Goal: Task Accomplishment & Management: Complete application form

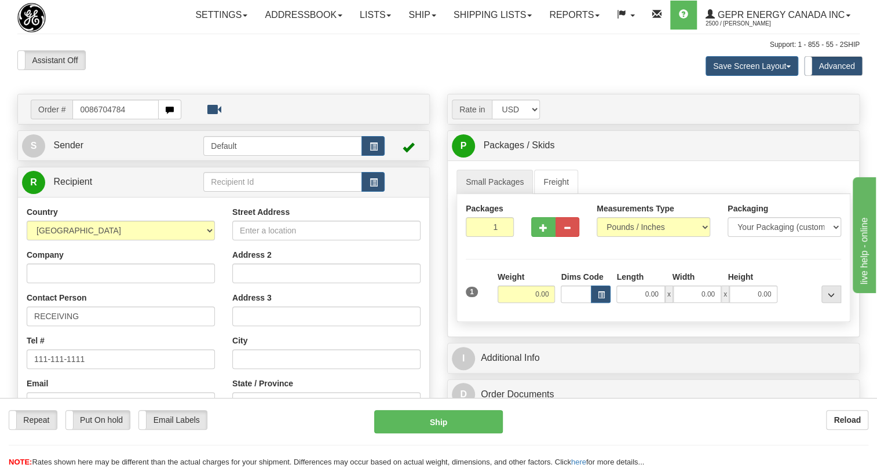
click at [89, 119] on input "0086704784" at bounding box center [115, 110] width 86 height 20
type input "86704784"
click at [138, 97] on body "Training Course Close Toggle navigation Settings Shipping Preferences New Recip…" at bounding box center [438, 234] width 877 height 468
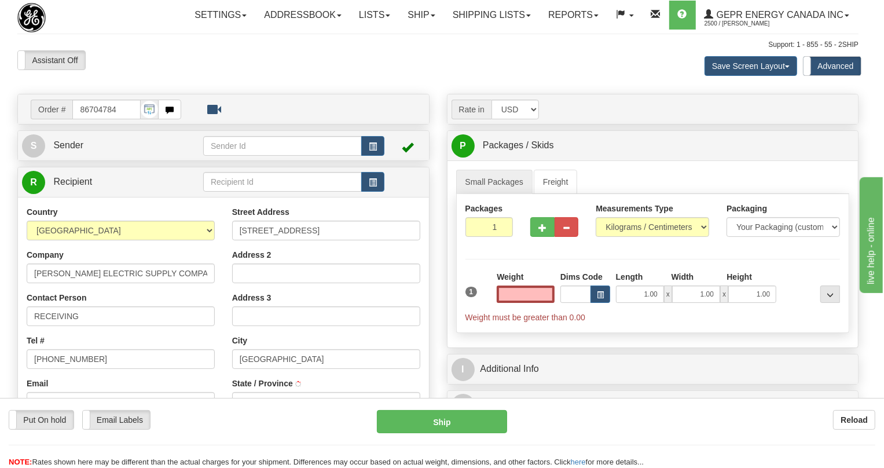
type input "MUSCLE SHOALS"
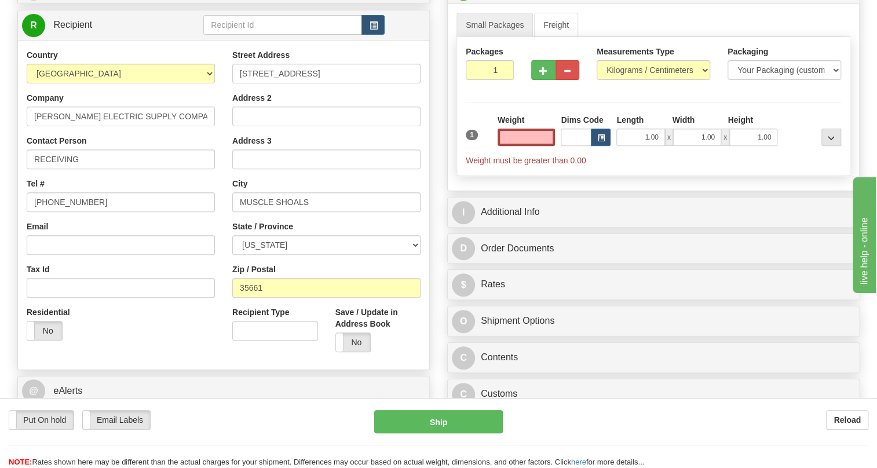
scroll to position [157, 0]
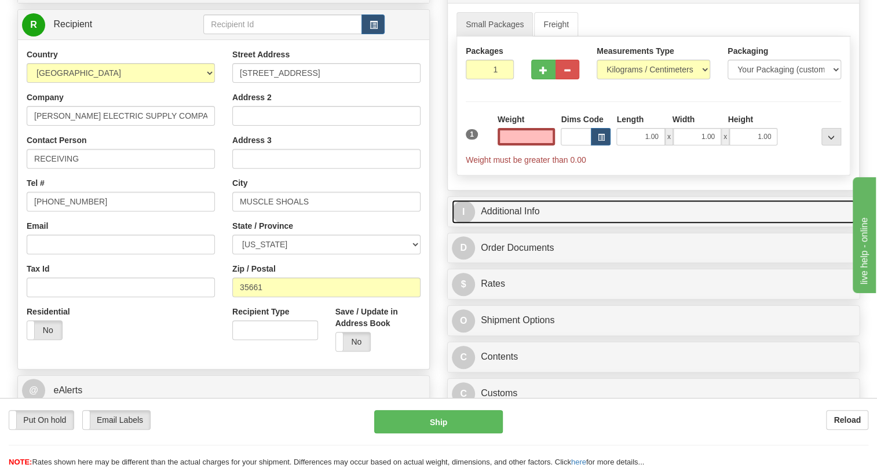
type input "0.00"
drag, startPoint x: 504, startPoint y: 236, endPoint x: 518, endPoint y: 234, distance: 14.0
click at [504, 224] on link "I Additional Info" at bounding box center [653, 212] width 403 height 24
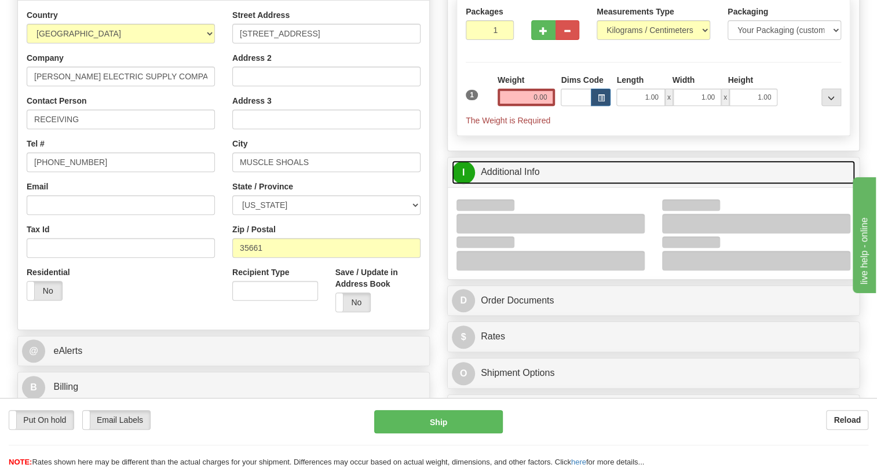
scroll to position [316, 0]
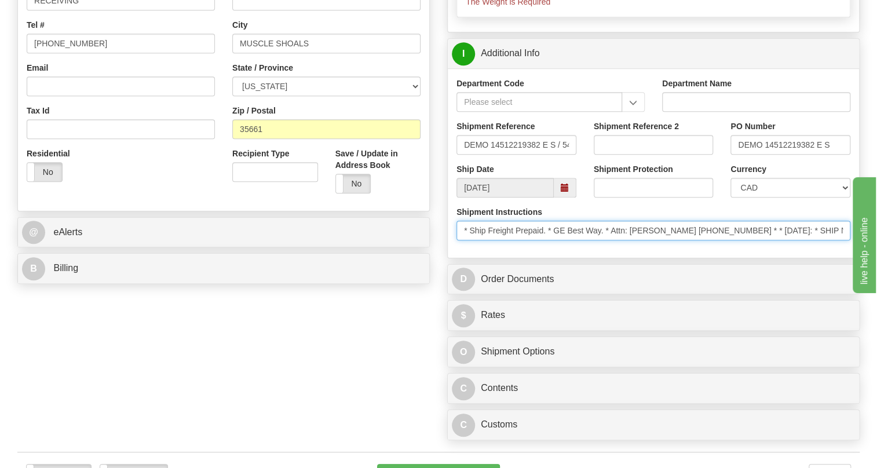
click at [728, 240] on input "* Ship Freight Prepaid. * GE Best Way. * Attn: Jim O Reilly 256-556-0391 * * 09…" at bounding box center [653, 231] width 394 height 20
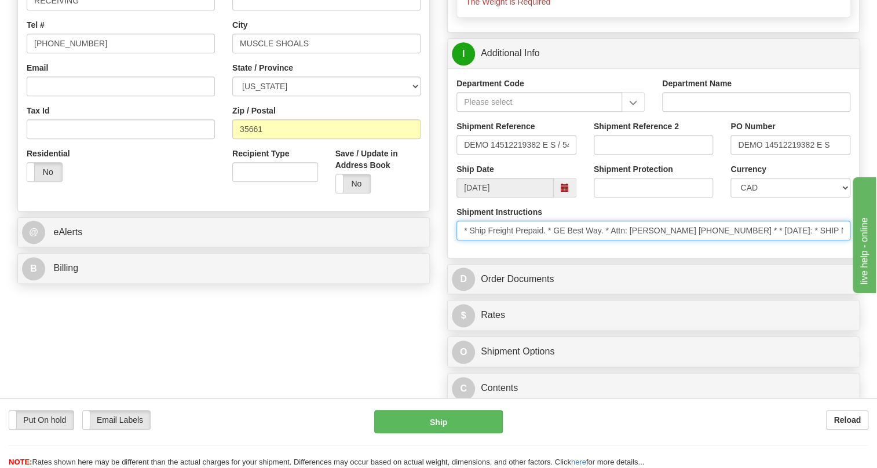
drag, startPoint x: 728, startPoint y: 254, endPoint x: 611, endPoint y: 259, distance: 116.5
click at [611, 240] on input "* Ship Freight Prepaid. * GE Best Way. * Attn: Jim O Reilly 256-556-0391 * * 09…" at bounding box center [653, 231] width 394 height 20
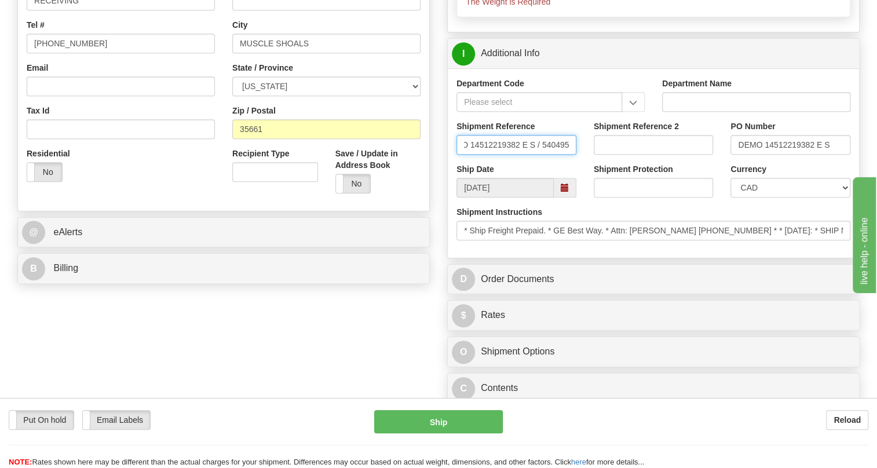
drag, startPoint x: 463, startPoint y: 171, endPoint x: 595, endPoint y: 174, distance: 132.1
click at [595, 163] on div "Shipment Reference DEMO 14512219382 E S / 540495 Shipment Reference 2 PO Number…" at bounding box center [653, 141] width 411 height 43
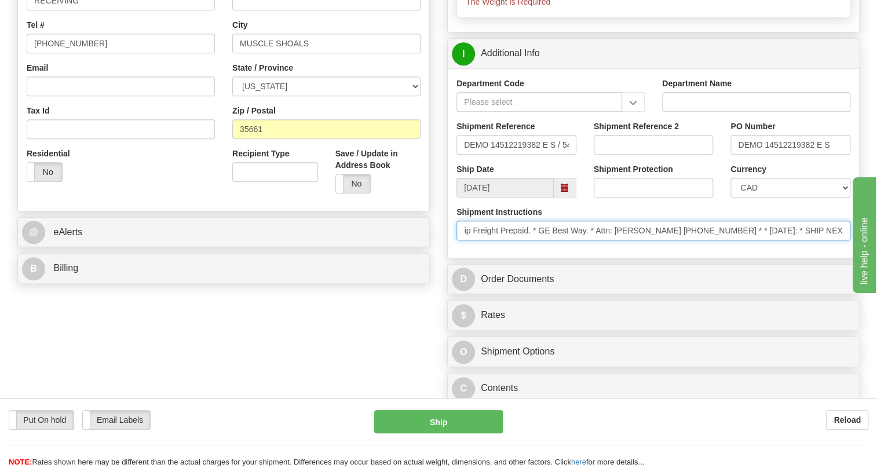
scroll to position [0, 0]
drag, startPoint x: 700, startPoint y: 257, endPoint x: 435, endPoint y: 259, distance: 265.2
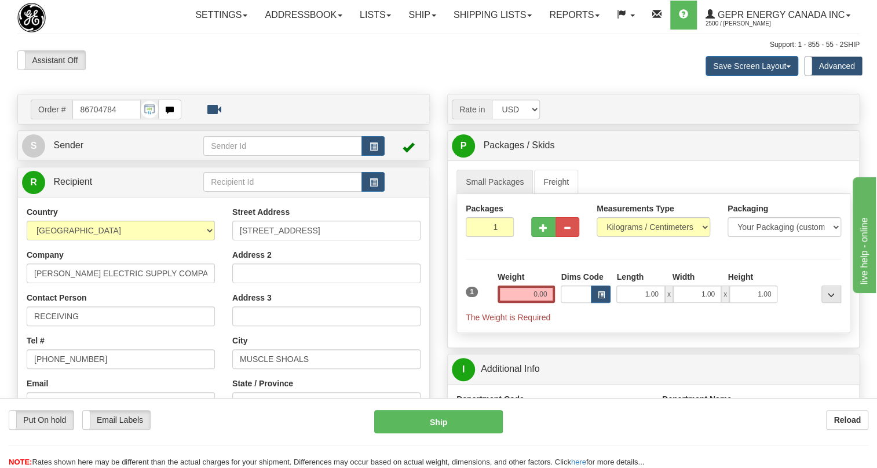
scroll to position [210, 0]
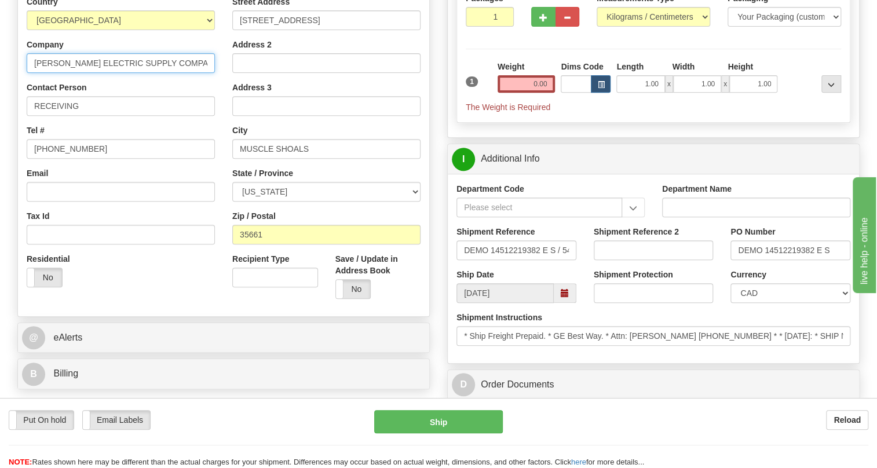
drag, startPoint x: 30, startPoint y: 88, endPoint x: 214, endPoint y: 86, distance: 184.7
click at [217, 86] on div "Country [GEOGRAPHIC_DATA] [GEOGRAPHIC_DATA] [GEOGRAPHIC_DATA] [GEOGRAPHIC_DATA]…" at bounding box center [121, 146] width 206 height 300
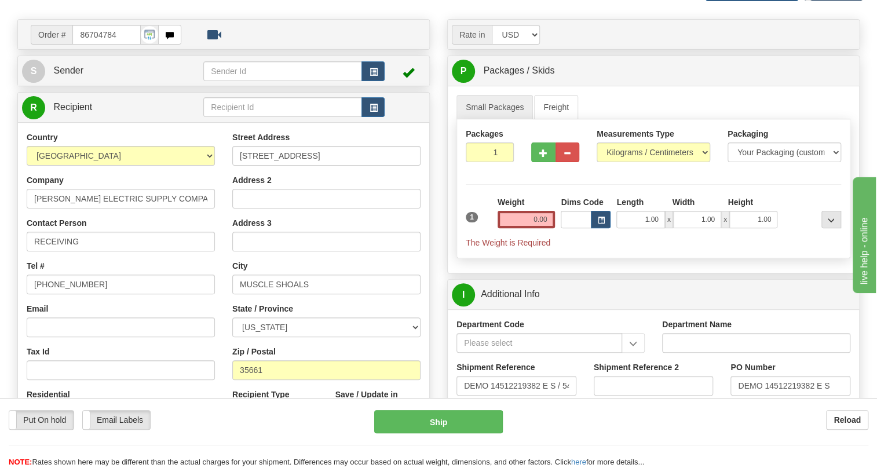
scroll to position [0, 0]
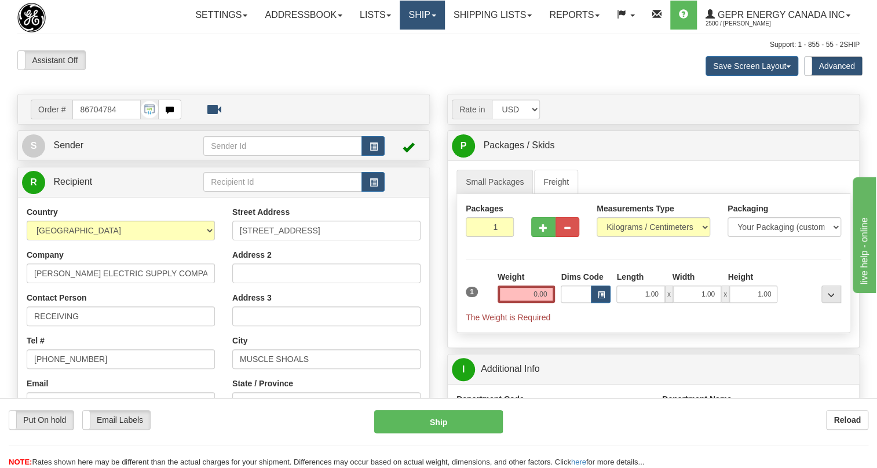
click at [431, 14] on span at bounding box center [433, 15] width 5 height 2
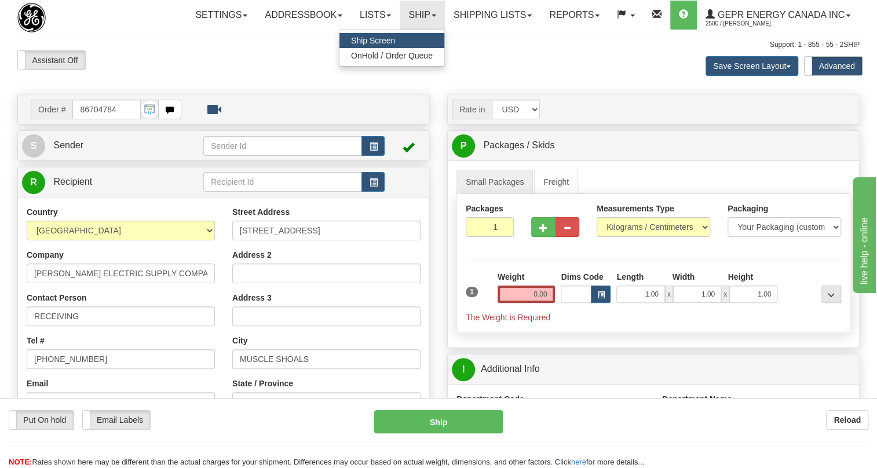
click at [369, 42] on span "Ship Screen" at bounding box center [373, 40] width 44 height 9
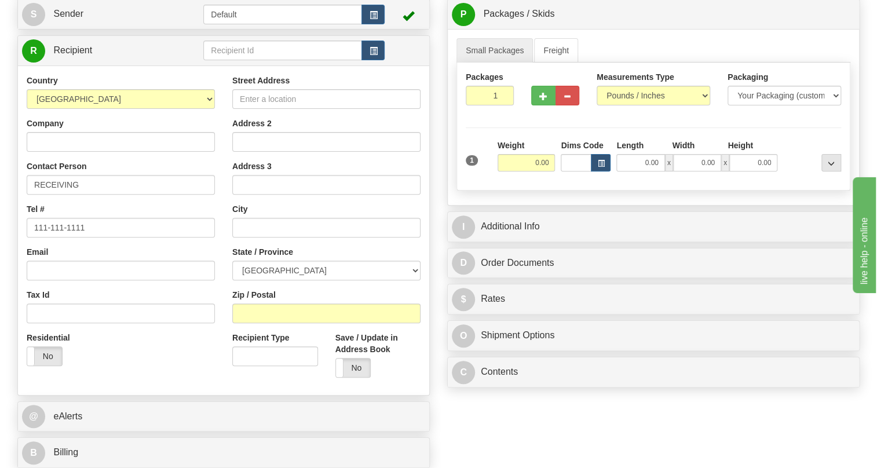
scroll to position [316, 0]
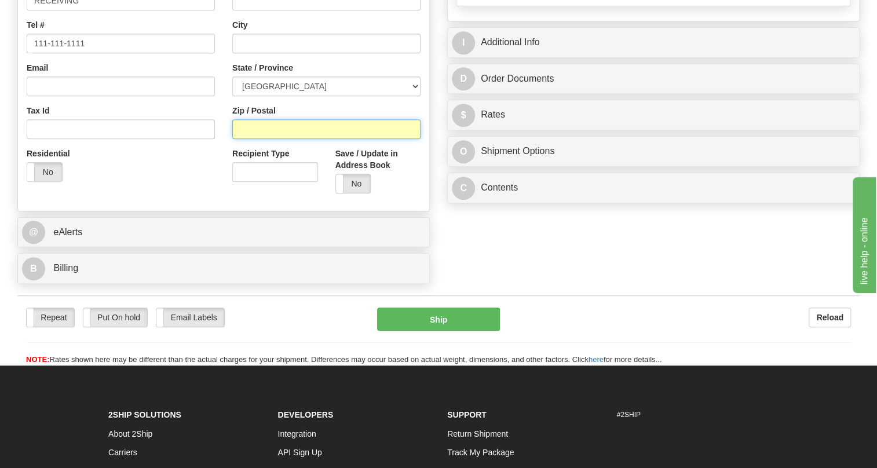
click at [251, 139] on input "Zip / Postal" at bounding box center [326, 129] width 188 height 20
paste input "35661"
type input "35661"
drag, startPoint x: 264, startPoint y: 154, endPoint x: 237, endPoint y: 155, distance: 27.2
click at [237, 139] on input "35661" at bounding box center [326, 129] width 188 height 20
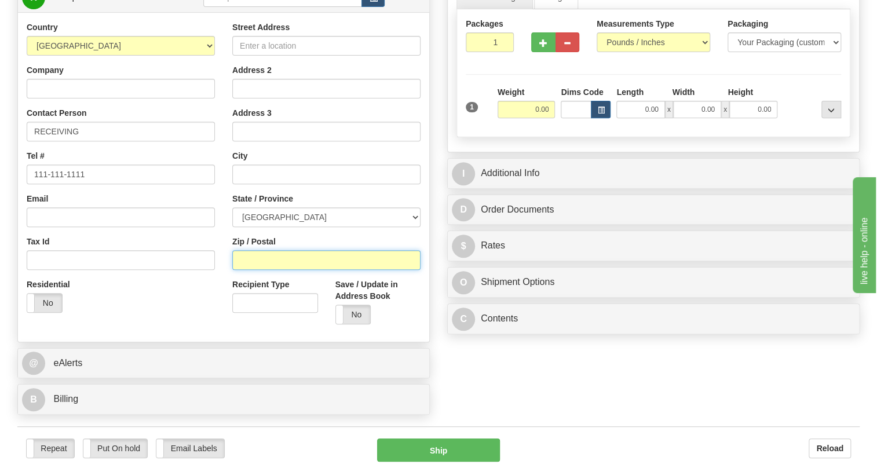
scroll to position [52, 0]
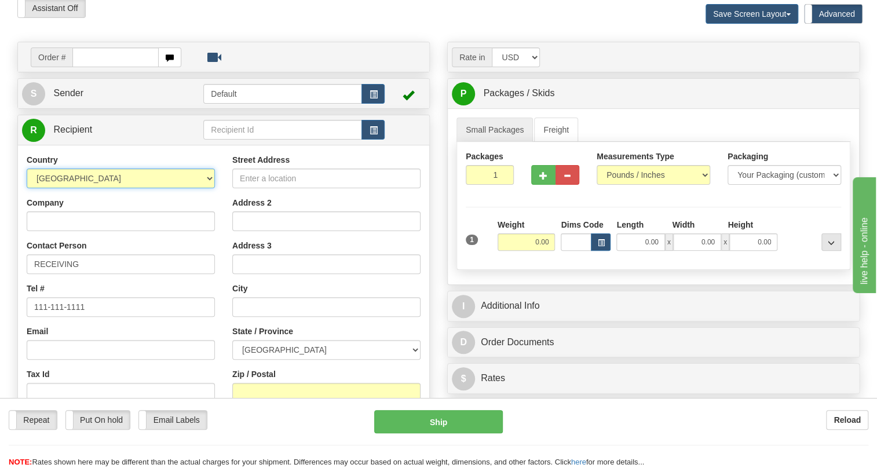
click at [211, 188] on select "[GEOGRAPHIC_DATA] [GEOGRAPHIC_DATA] [GEOGRAPHIC_DATA] [GEOGRAPHIC_DATA] [US_STA…" at bounding box center [121, 178] width 188 height 20
select select "US"
click at [27, 188] on select "[GEOGRAPHIC_DATA] [GEOGRAPHIC_DATA] [GEOGRAPHIC_DATA] [GEOGRAPHIC_DATA] [US_STA…" at bounding box center [121, 178] width 188 height 20
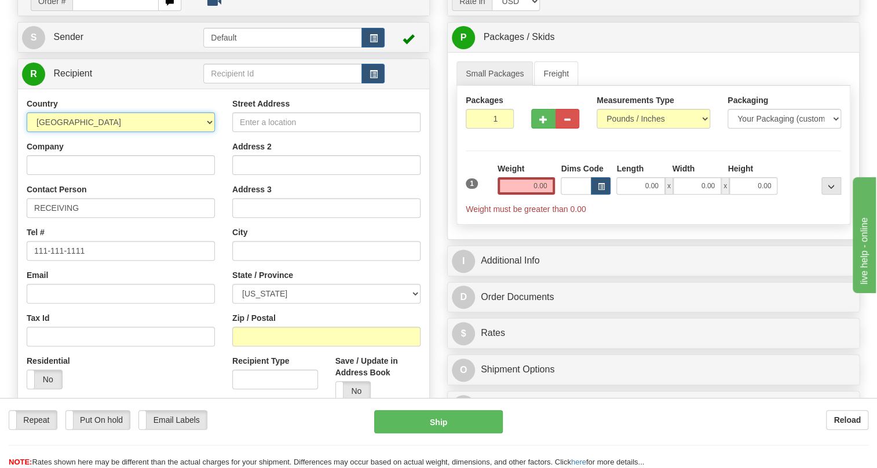
scroll to position [210, 0]
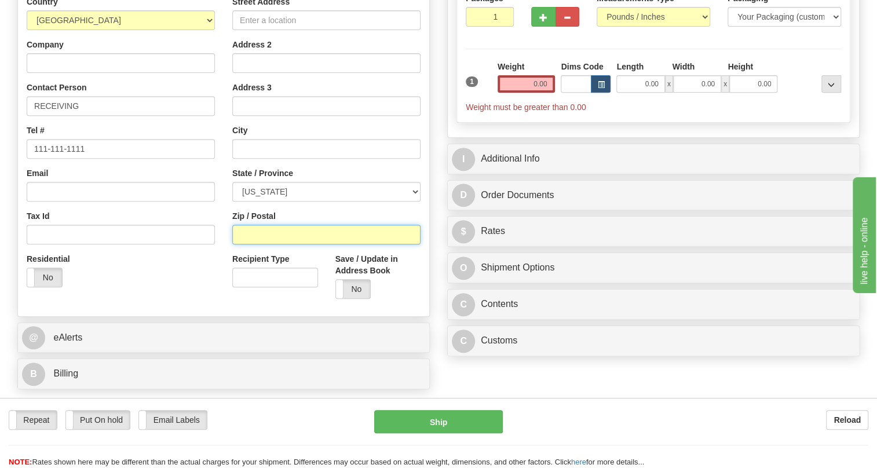
click at [243, 244] on input "Zip / Postal" at bounding box center [326, 235] width 188 height 20
paste input "35661"
type input "35661"
click at [219, 194] on div "Country [GEOGRAPHIC_DATA] [GEOGRAPHIC_DATA] [GEOGRAPHIC_DATA] [GEOGRAPHIC_DATA]…" at bounding box center [121, 146] width 206 height 300
type input "MUSCLE SHOALS"
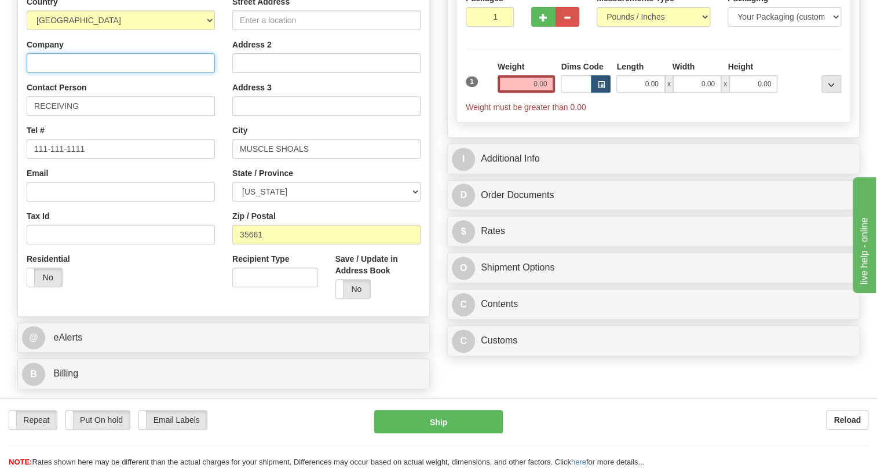
click at [56, 73] on input "Company" at bounding box center [121, 63] width 188 height 20
paste input "[PERSON_NAME] ELECTRIC SUPPLY COMPANY INC"
type input "[PERSON_NAME] ELECTRIC SUPPLY COMPANY INC"
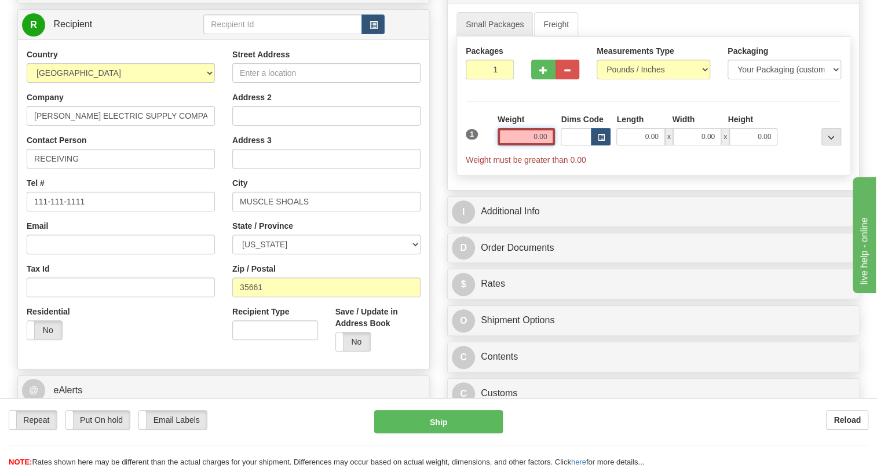
click at [529, 145] on input "0.00" at bounding box center [526, 136] width 58 height 17
type input "0.00"
click at [544, 145] on input "0.00" at bounding box center [526, 136] width 58 height 17
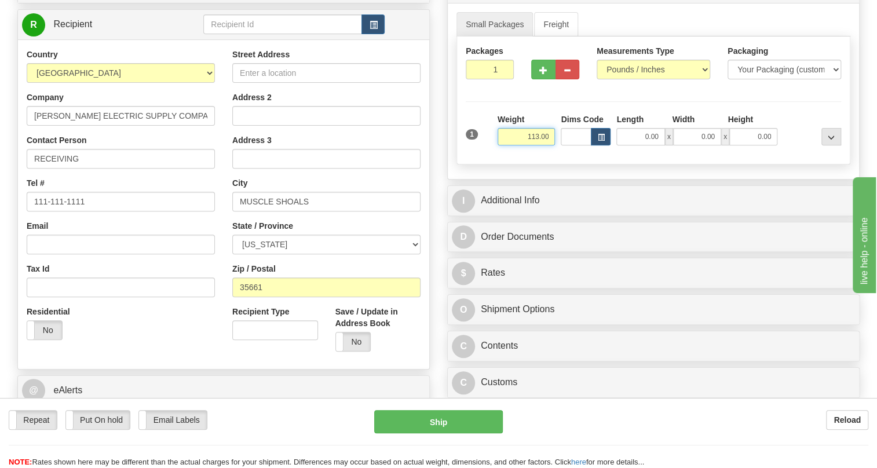
type input "113.00"
click at [484, 79] on input "1" at bounding box center [490, 70] width 48 height 20
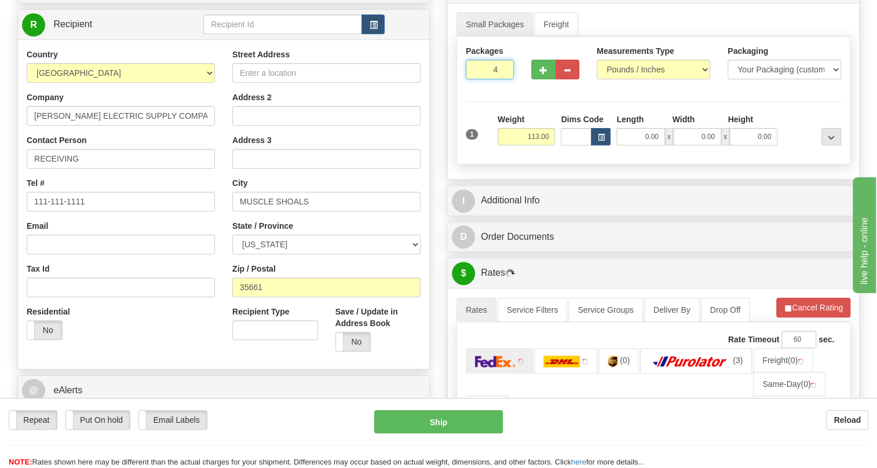
type input "4"
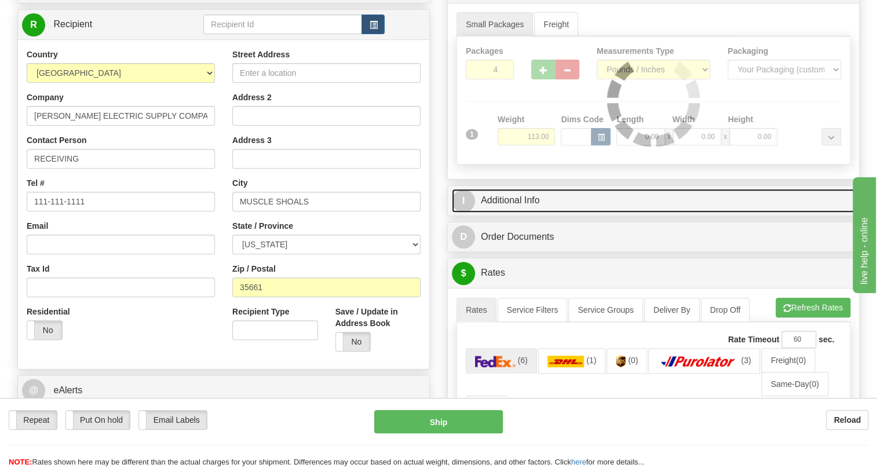
click at [528, 213] on link "I Additional Info" at bounding box center [653, 201] width 403 height 24
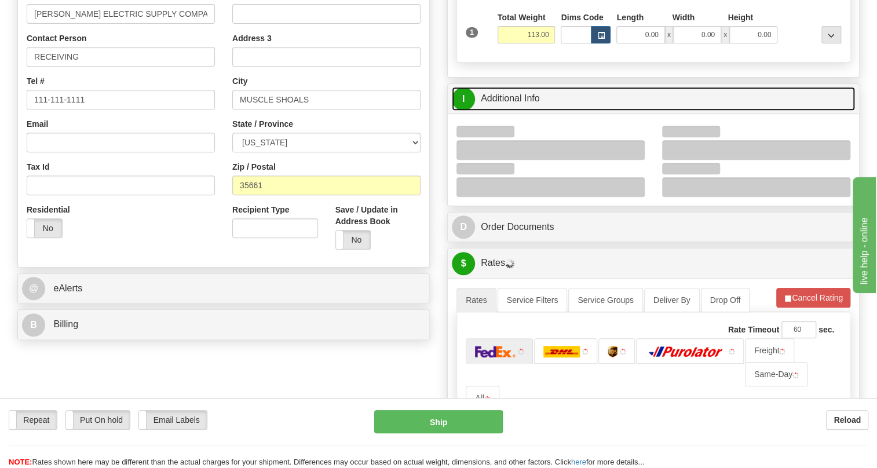
scroll to position [263, 0]
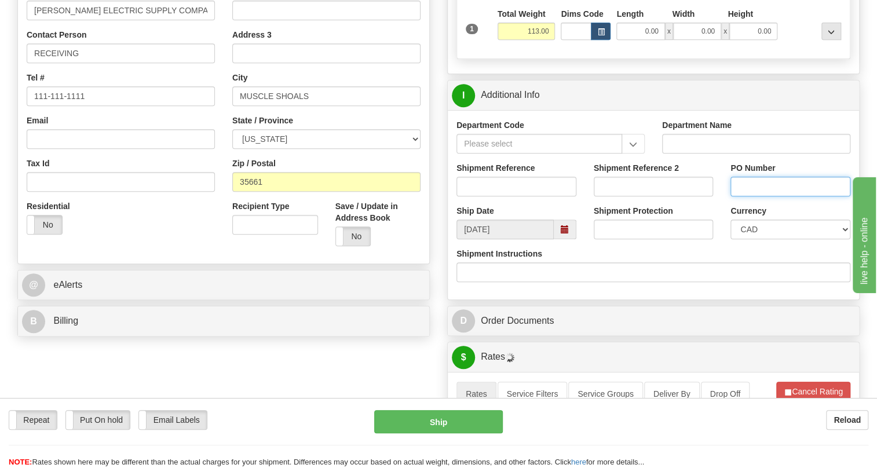
click at [752, 196] on input "PO Number" at bounding box center [790, 187] width 120 height 20
paste input "DEMO 14512219382 E [PERSON_NAME]"
type input "DEMO 14512219382 E [PERSON_NAME]"
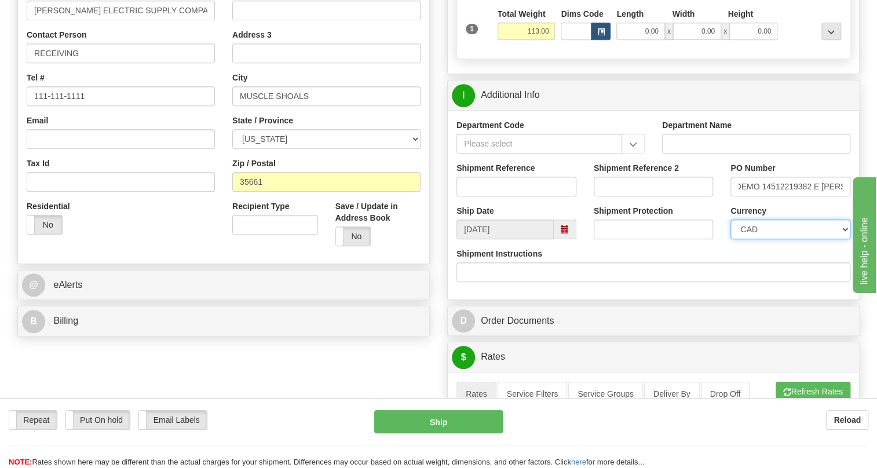
drag, startPoint x: 763, startPoint y: 253, endPoint x: 758, endPoint y: 246, distance: 8.8
click at [763, 239] on select "CAD USD EUR ZAR [PERSON_NAME] ARN AUD AUS AWG BBD BFR BGN BHD BMD BND BRC BRL C…" at bounding box center [790, 229] width 120 height 20
select select "1"
click at [730, 239] on select "CAD USD EUR ZAR [PERSON_NAME] ARN AUD AUS AWG BBD BFR BGN BHD BMD BND BRC BRL C…" at bounding box center [790, 229] width 120 height 20
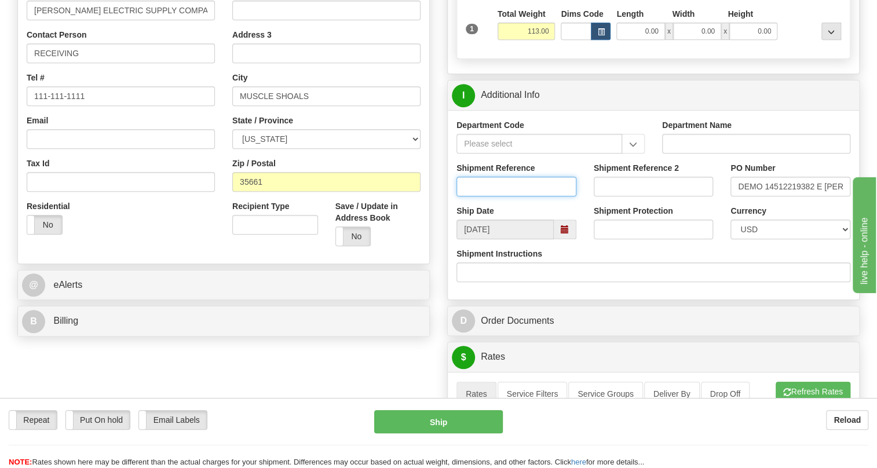
click at [467, 196] on input "Shipment Reference" at bounding box center [516, 187] width 120 height 20
paste input "540495"
type input "540495/5399005995"
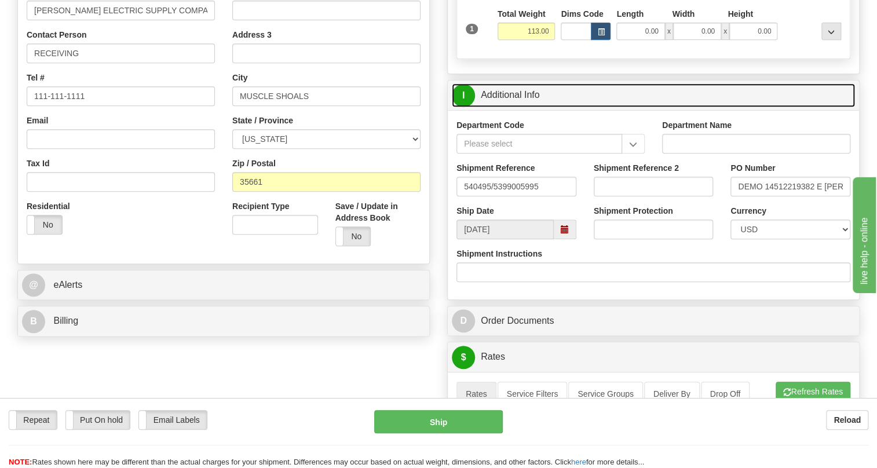
click at [515, 107] on link "I Additional Info" at bounding box center [653, 95] width 403 height 24
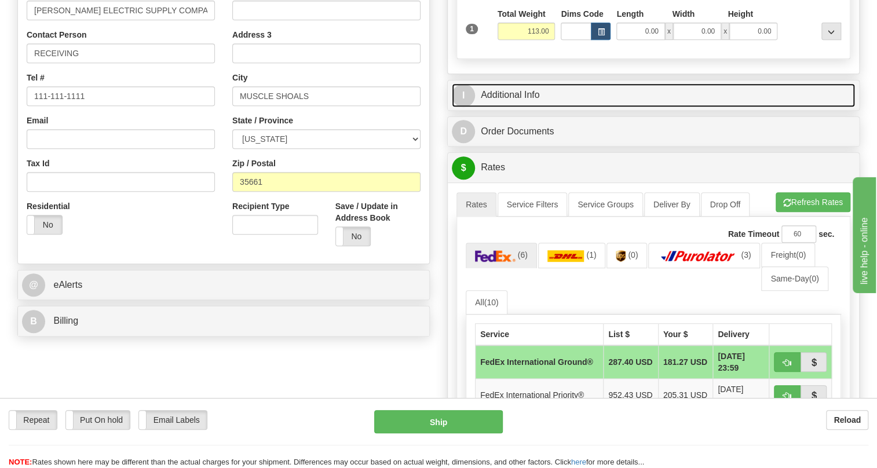
scroll to position [210, 0]
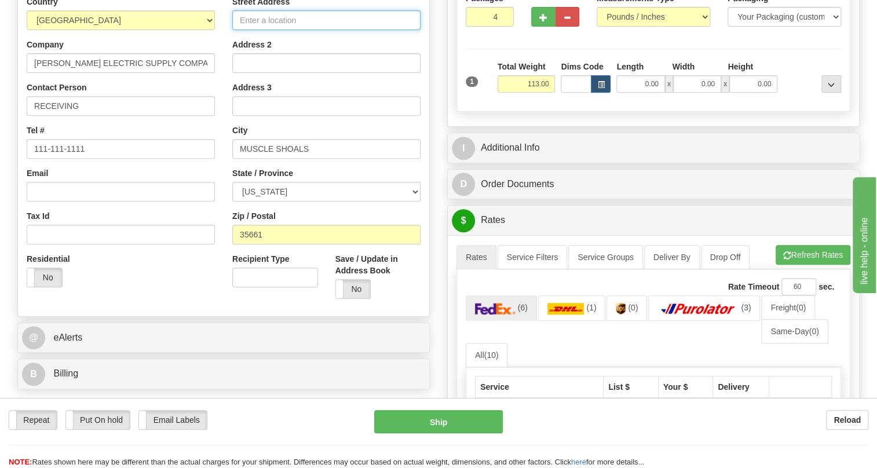
click at [273, 30] on input "Street Address" at bounding box center [326, 20] width 188 height 20
paste input "[STREET_ADDRESS]"
type input "[STREET_ADDRESS]"
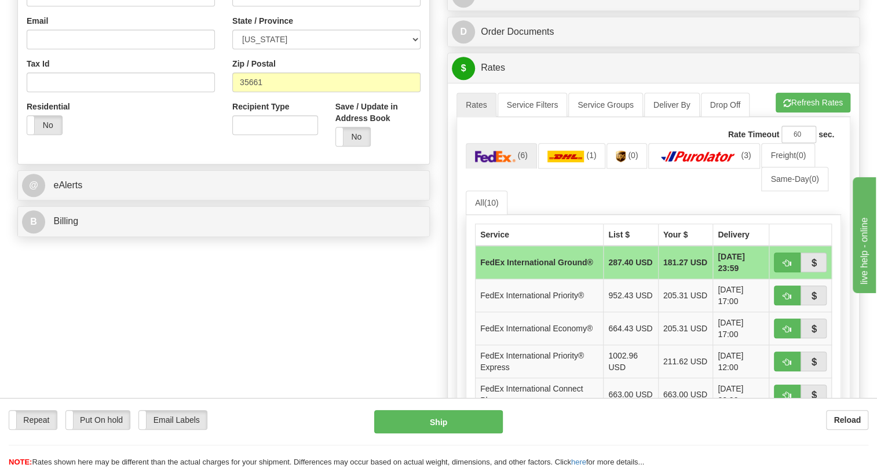
scroll to position [368, 0]
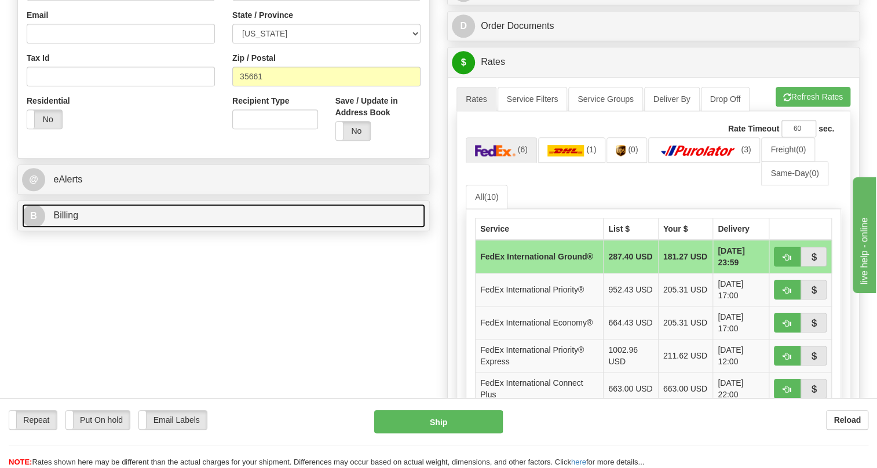
click at [72, 220] on span "Billing" at bounding box center [65, 215] width 25 height 10
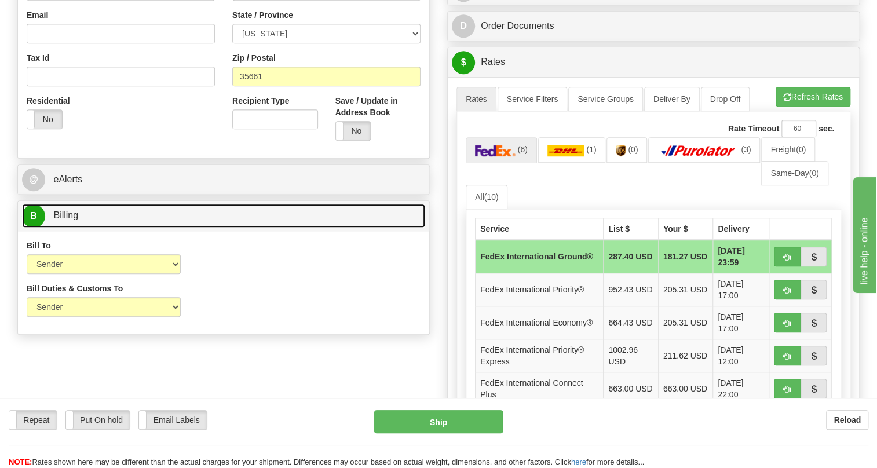
click at [72, 220] on span "Billing" at bounding box center [65, 215] width 25 height 10
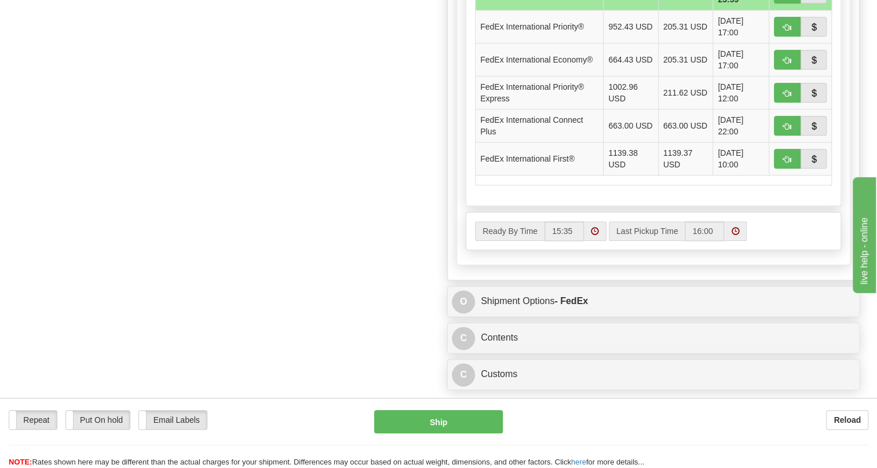
scroll to position [737, 0]
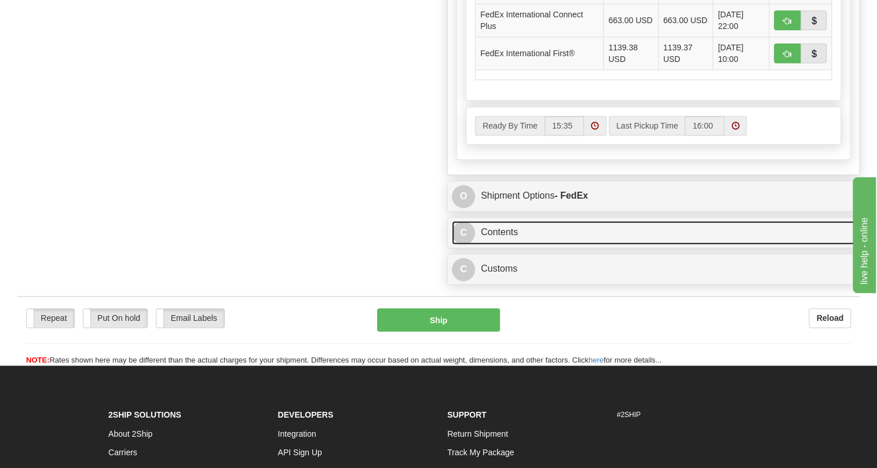
click at [503, 244] on link "C Contents" at bounding box center [653, 233] width 403 height 24
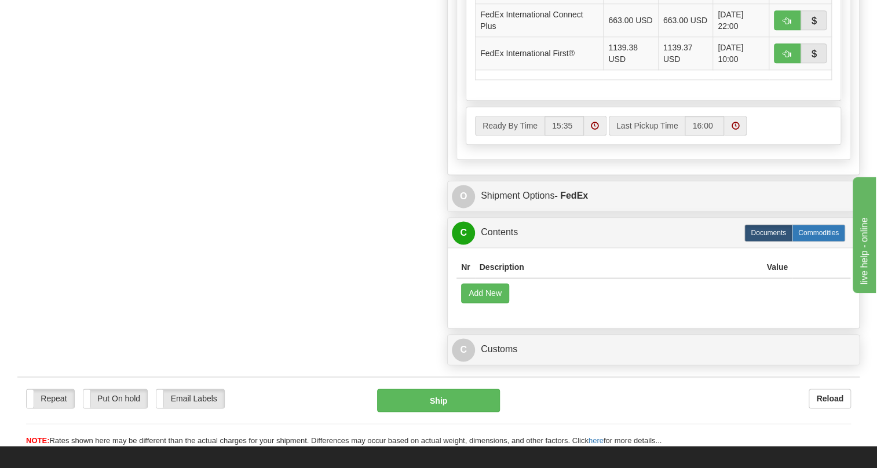
click at [818, 241] on label "Commodities" at bounding box center [818, 232] width 53 height 17
radio input "true"
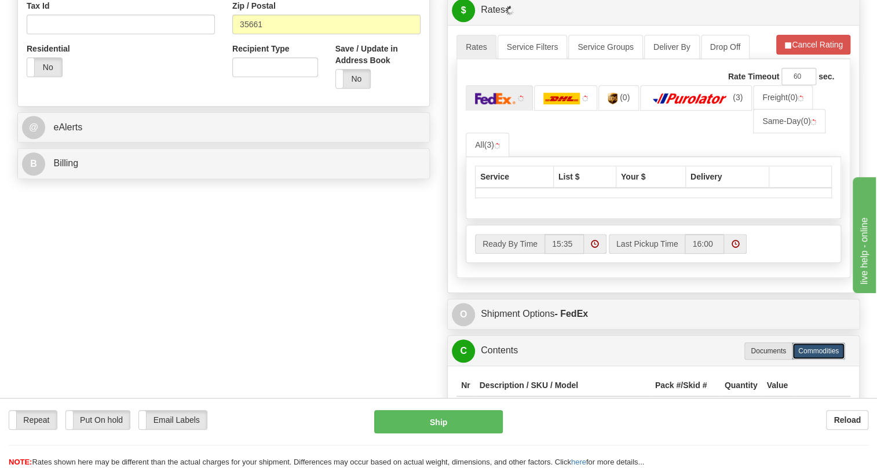
scroll to position [298, 0]
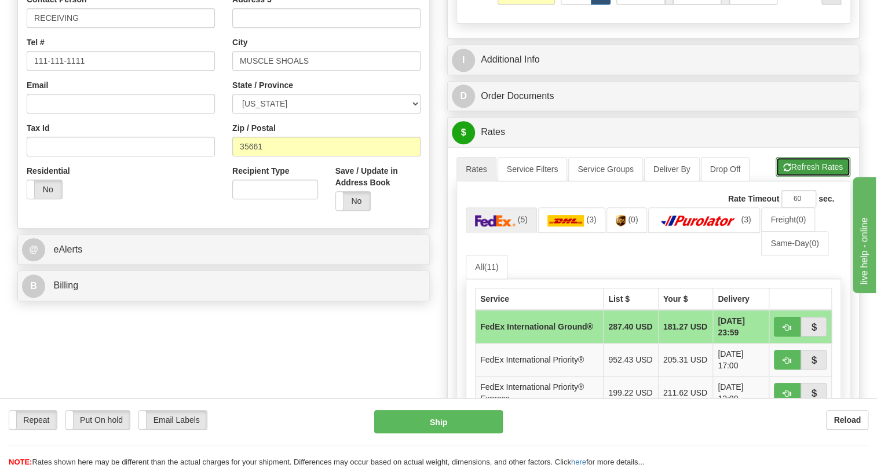
click at [811, 177] on button "Refresh Rates" at bounding box center [812, 167] width 75 height 20
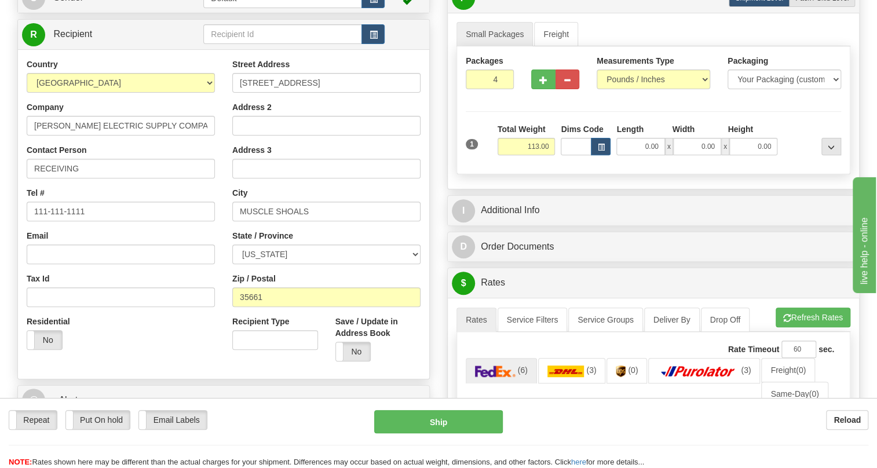
scroll to position [193, 0]
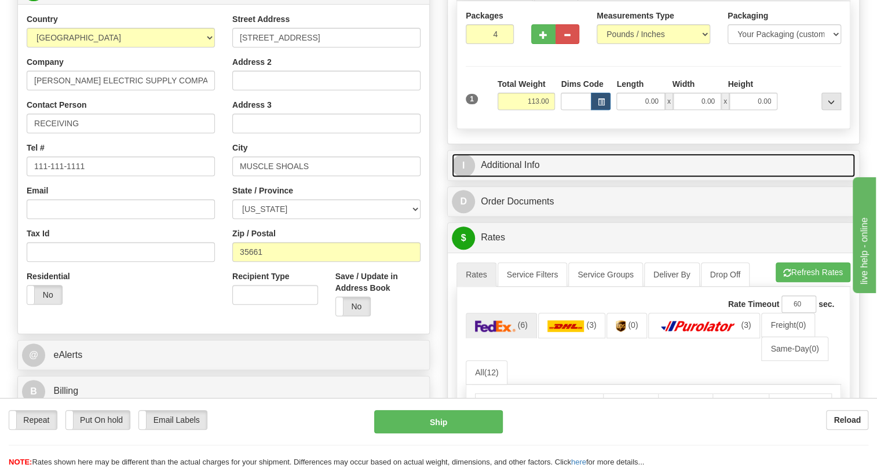
click at [521, 177] on link "I Additional Info" at bounding box center [653, 165] width 403 height 24
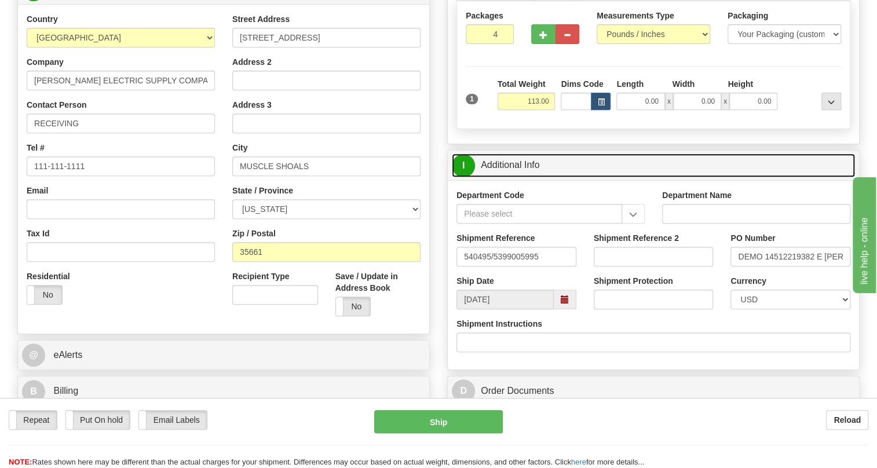
click at [521, 177] on link "I Additional Info" at bounding box center [653, 165] width 403 height 24
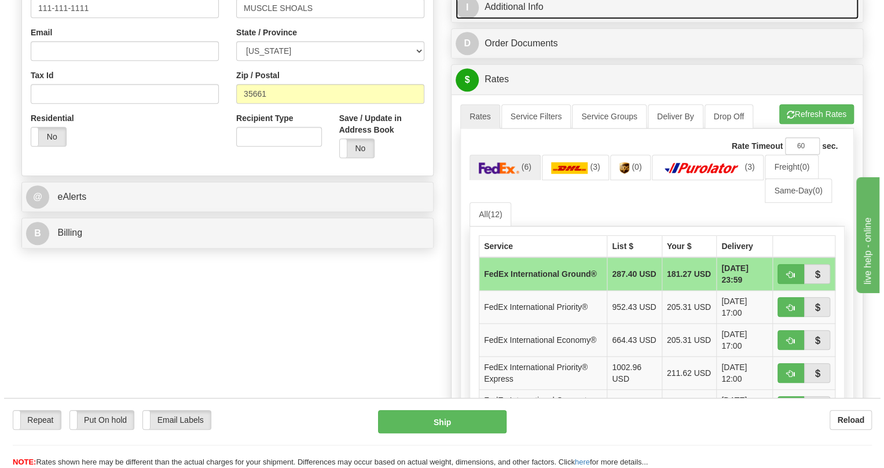
scroll to position [404, 0]
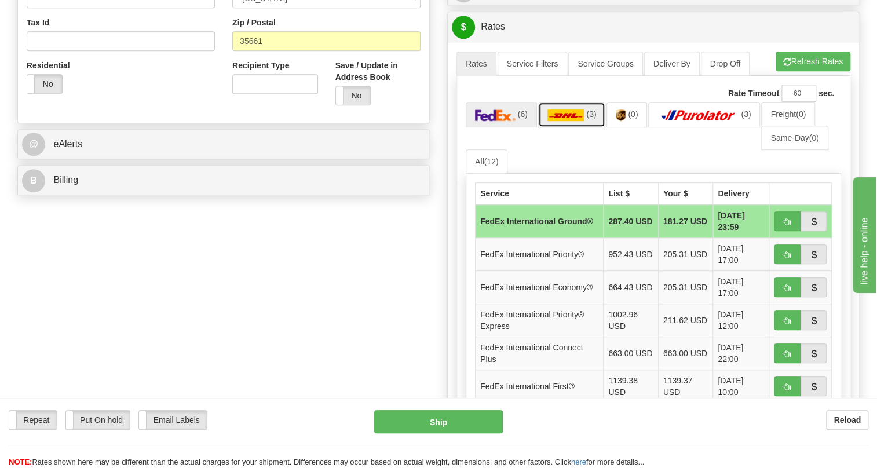
click at [565, 121] on img at bounding box center [565, 115] width 37 height 12
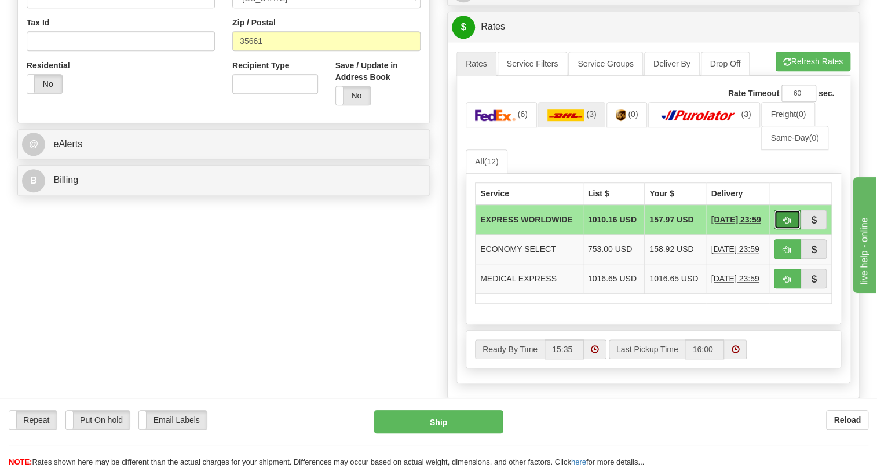
click at [790, 224] on span "button" at bounding box center [787, 221] width 8 height 8
type input "P"
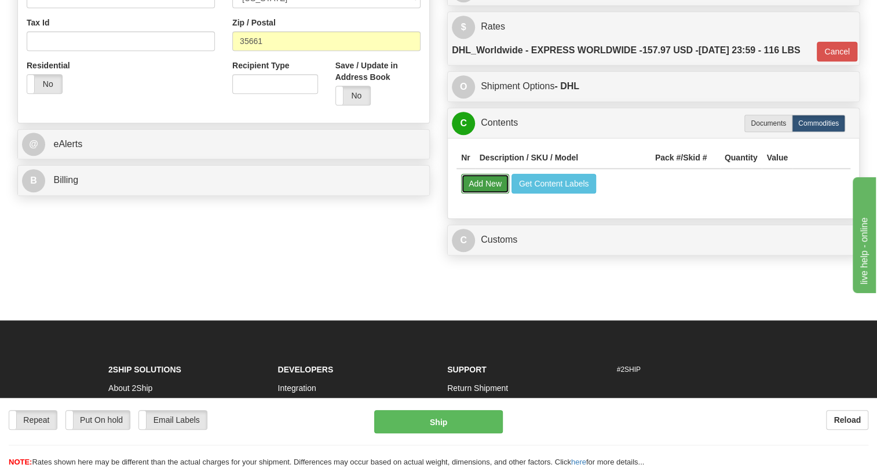
click at [485, 193] on button "Add New" at bounding box center [485, 184] width 48 height 20
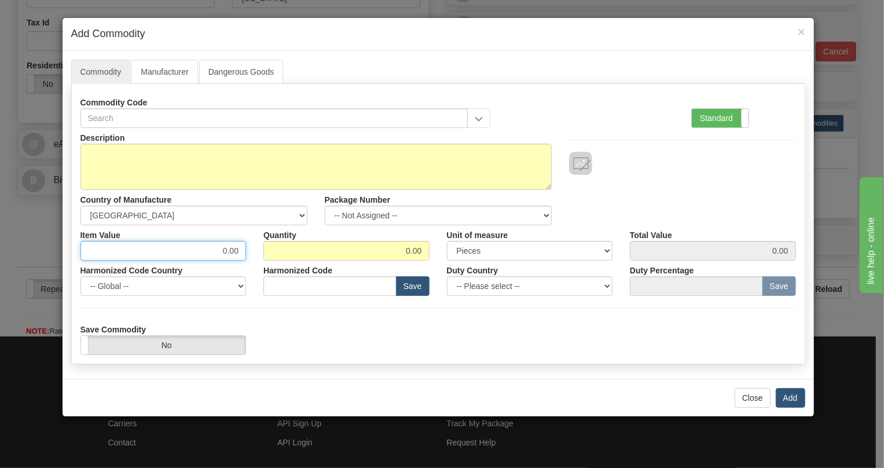
click at [228, 251] on input "0.00" at bounding box center [163, 251] width 166 height 20
paste input "2.494,03"
click at [214, 252] on input "2.494,03" at bounding box center [163, 251] width 166 height 20
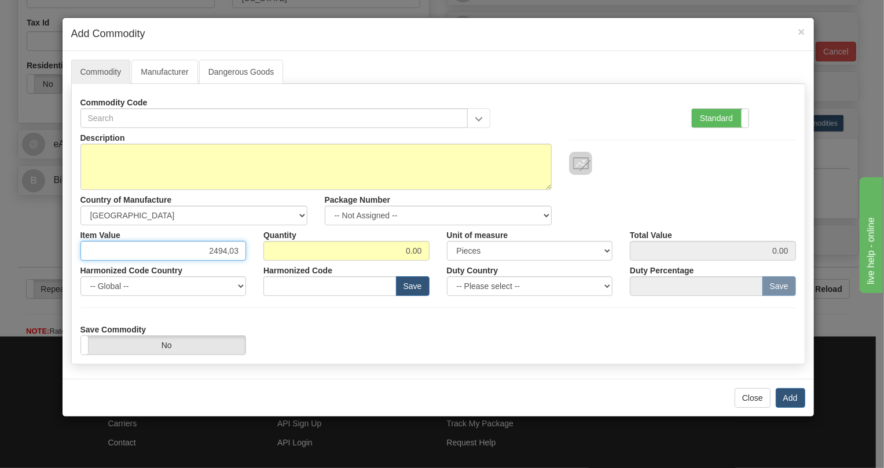
click at [228, 252] on input "2494,03" at bounding box center [163, 251] width 166 height 20
type input "2494.03"
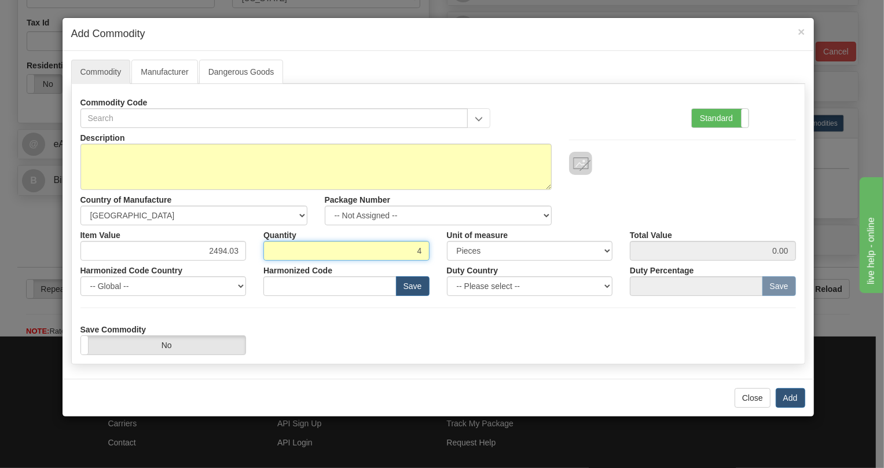
type input "4"
type input "9976.12"
click at [258, 263] on div "Harmonized Code Save" at bounding box center [347, 278] width 184 height 35
click at [698, 118] on label "Standard" at bounding box center [720, 118] width 57 height 19
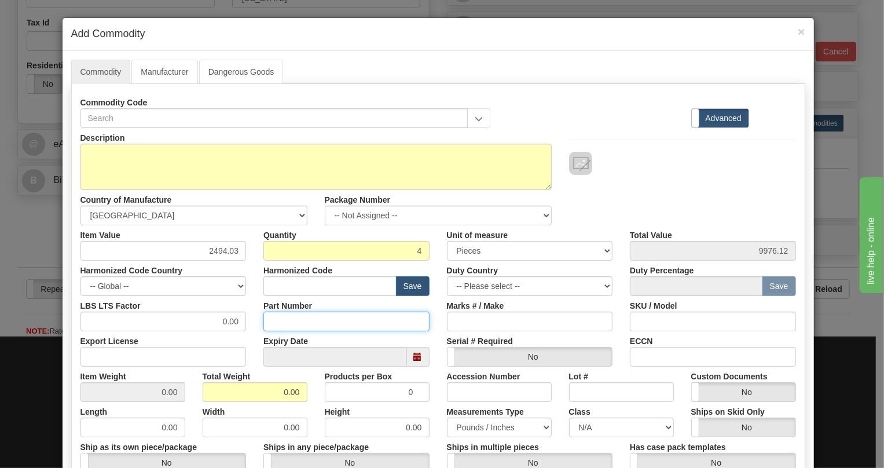
click at [276, 324] on input "Part Number" at bounding box center [346, 322] width 166 height 20
paste input "E869-19544-043X"
type input "E869-19544-043X"
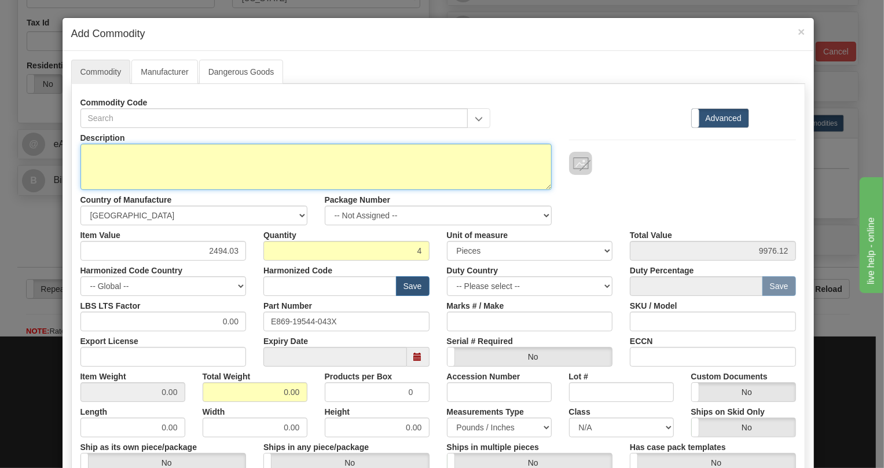
click at [126, 164] on textarea "Description" at bounding box center [315, 167] width 471 height 46
paste textarea "869-E-P5-P5-B5-H-S-S-A-L-A-M-M-P-F-B-SE-"
type textarea "869-E-P5-P5-B5-H-S-S-A-L-A-M-M-P-F-B-SE-"
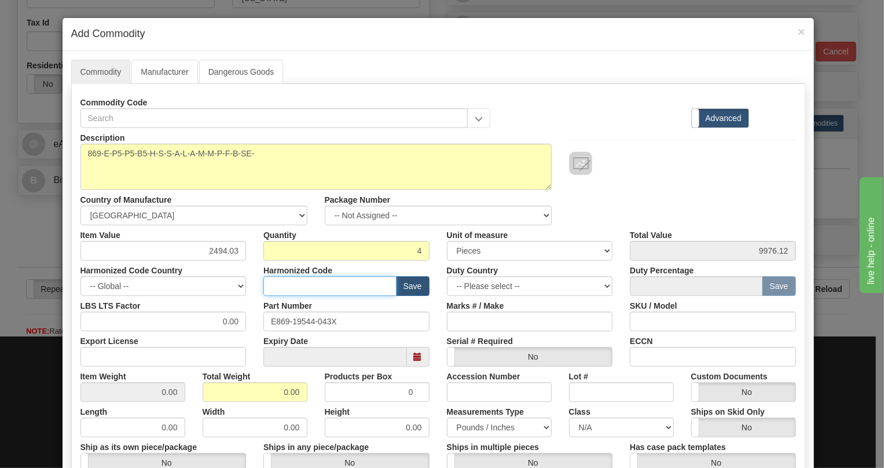
click at [289, 285] on input "text" at bounding box center [329, 286] width 133 height 20
paste input "8537.10.9160"
type input "8537.10.9160"
click at [208, 323] on input "0.00" at bounding box center [163, 322] width 166 height 20
type input "1.00"
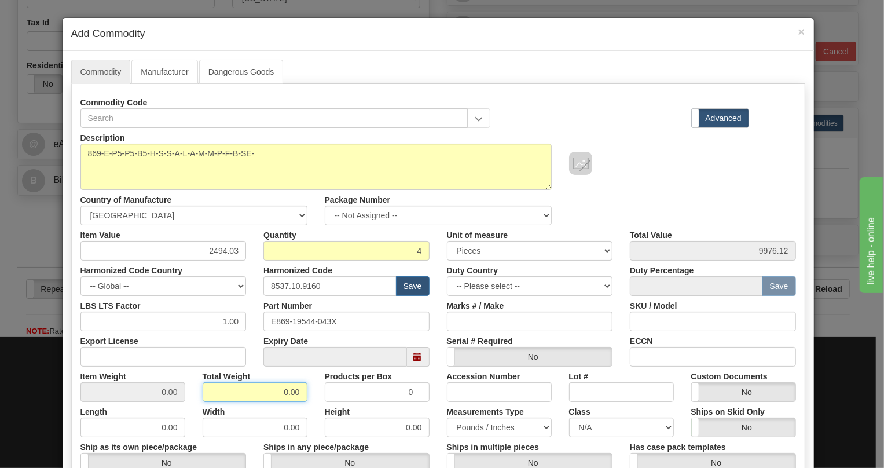
click at [273, 392] on input "0.00" at bounding box center [255, 392] width 105 height 20
type input "1.00"
type input "0.2500"
click at [438, 404] on div "Measurements Type Pounds / Inches Kilograms / Centimeters" at bounding box center [499, 419] width 122 height 35
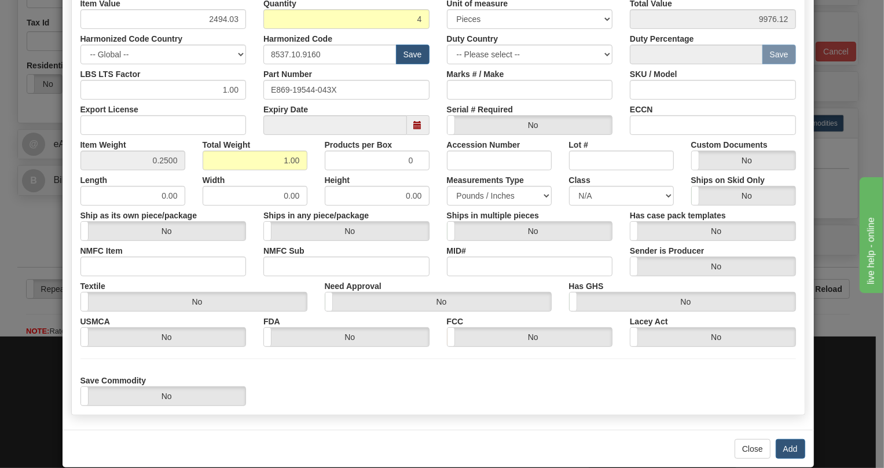
scroll to position [248, 0]
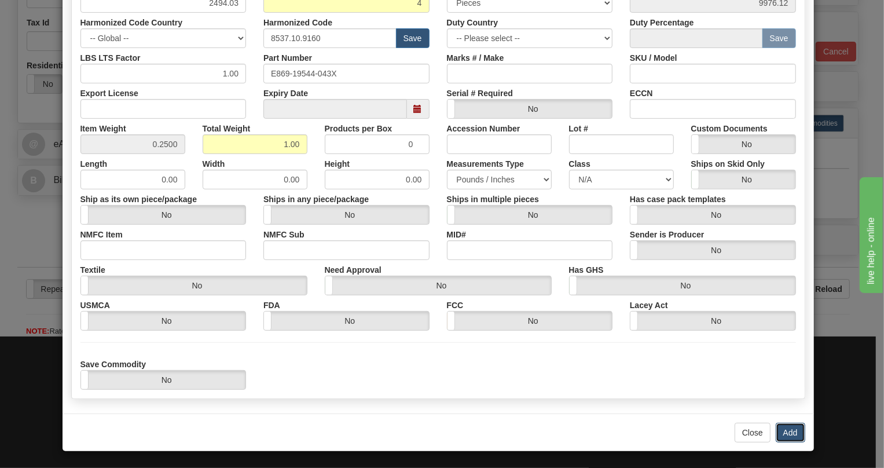
click at [790, 434] on button "Add" at bounding box center [791, 433] width 30 height 20
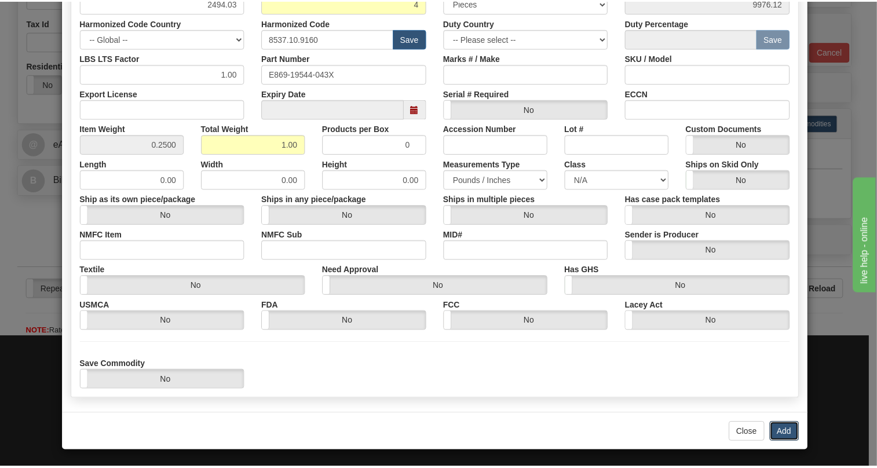
scroll to position [0, 0]
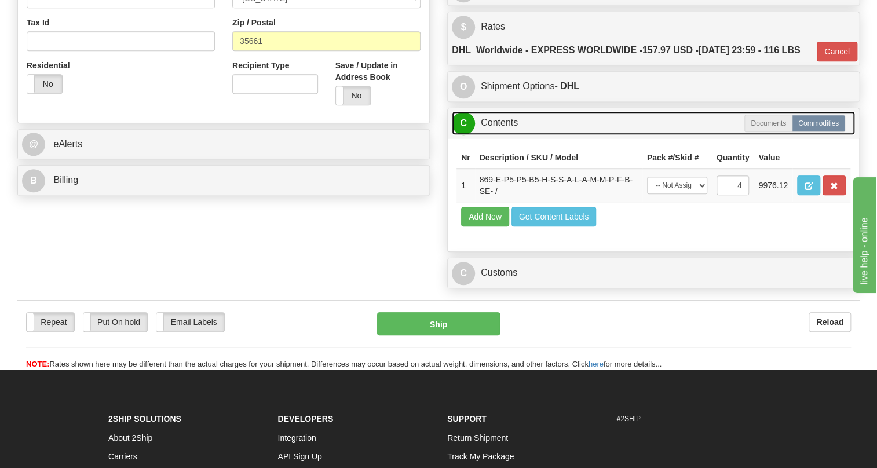
click at [499, 135] on link "C Contents" at bounding box center [653, 123] width 403 height 24
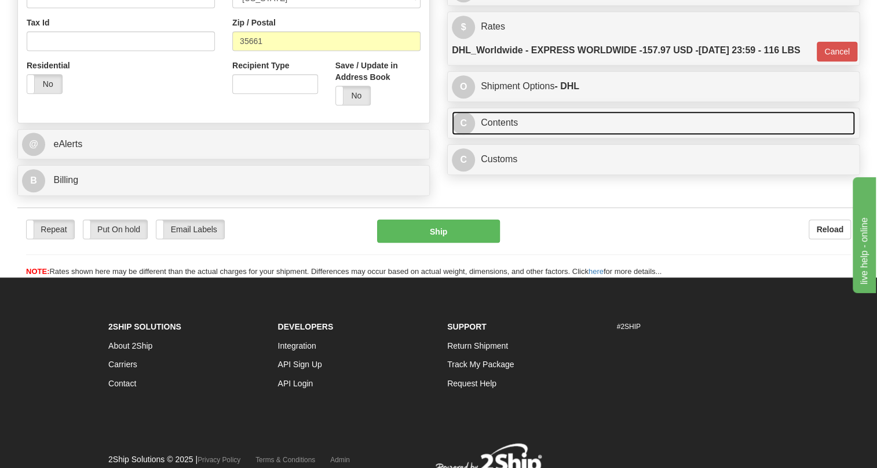
click at [500, 135] on link "C Contents" at bounding box center [653, 123] width 403 height 24
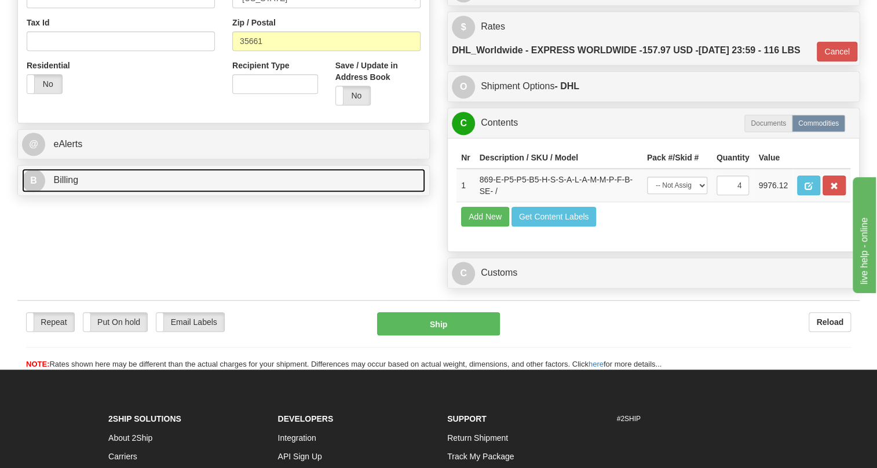
click at [69, 185] on span "Billing" at bounding box center [65, 180] width 25 height 10
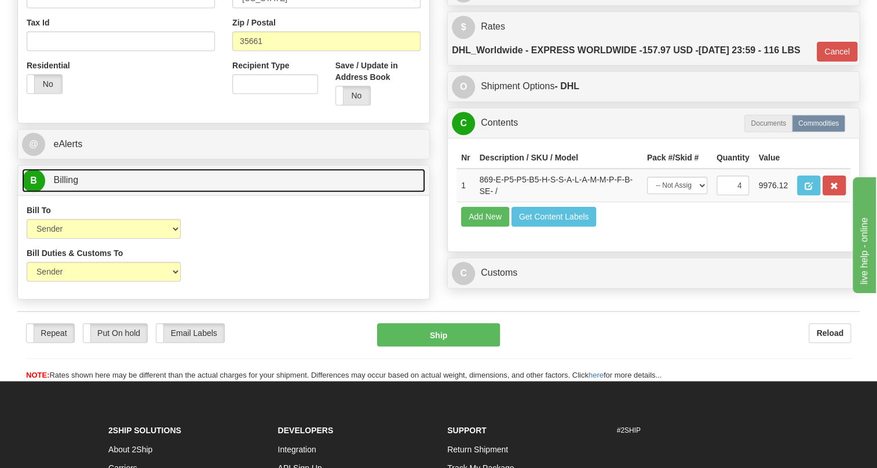
click at [69, 185] on span "Billing" at bounding box center [65, 180] width 25 height 10
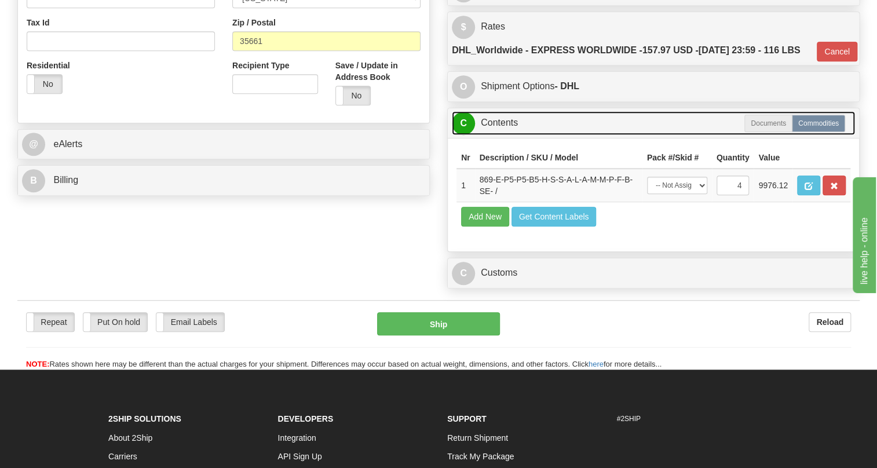
click at [505, 135] on link "C Contents" at bounding box center [653, 123] width 403 height 24
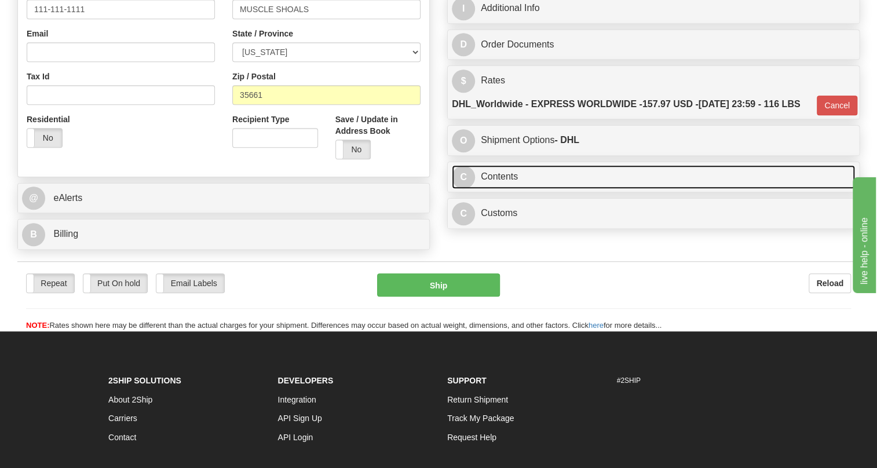
scroll to position [298, 0]
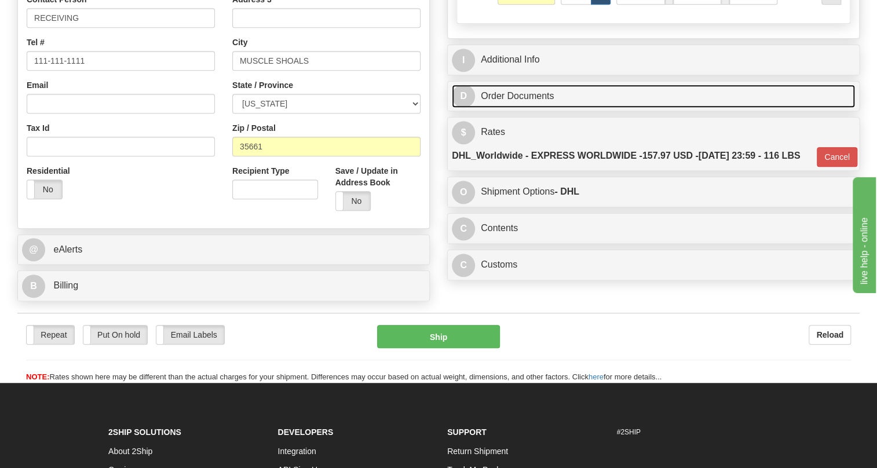
click at [503, 108] on link "D Order Documents" at bounding box center [653, 97] width 403 height 24
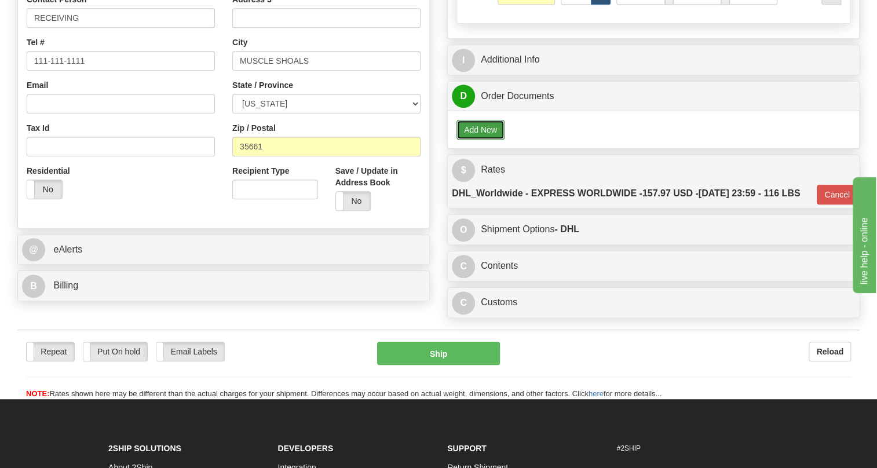
click at [479, 140] on button "Add New" at bounding box center [480, 130] width 48 height 20
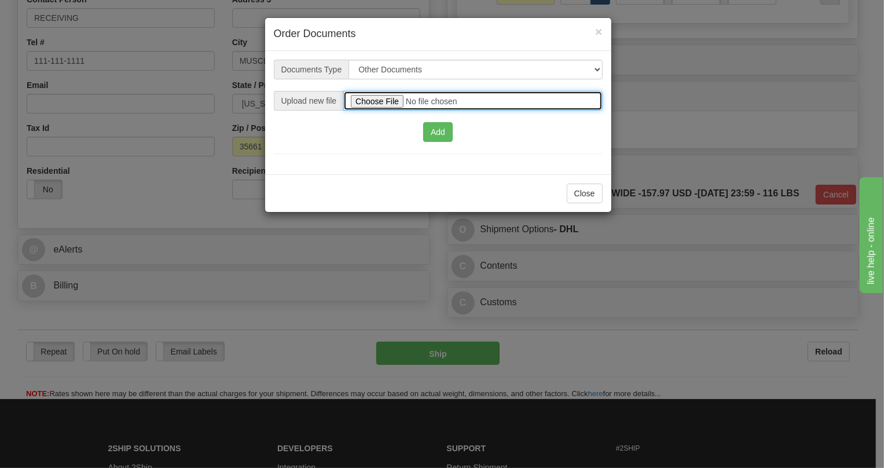
click at [389, 98] on input "file" at bounding box center [472, 101] width 259 height 20
type input "C:\fakepath\2025_USMCA_GE Grid Solutions LLC_2025I1-1-1382-USMCA-1.pdf"
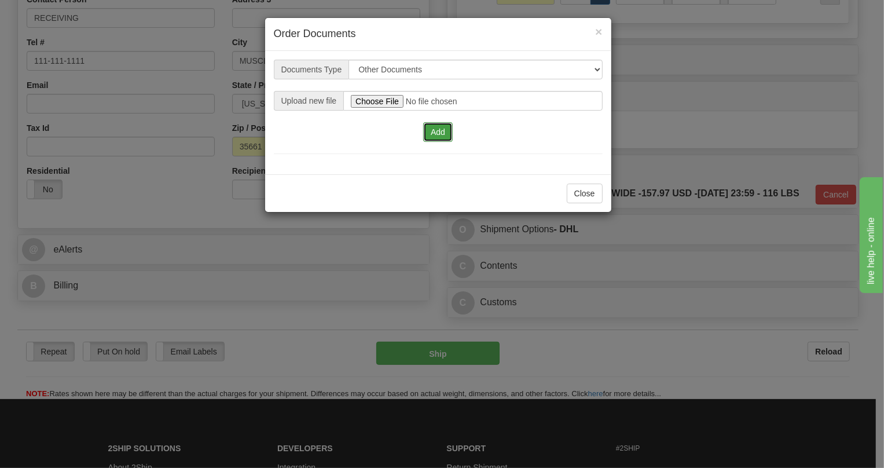
click at [441, 130] on button "Add" at bounding box center [438, 132] width 30 height 20
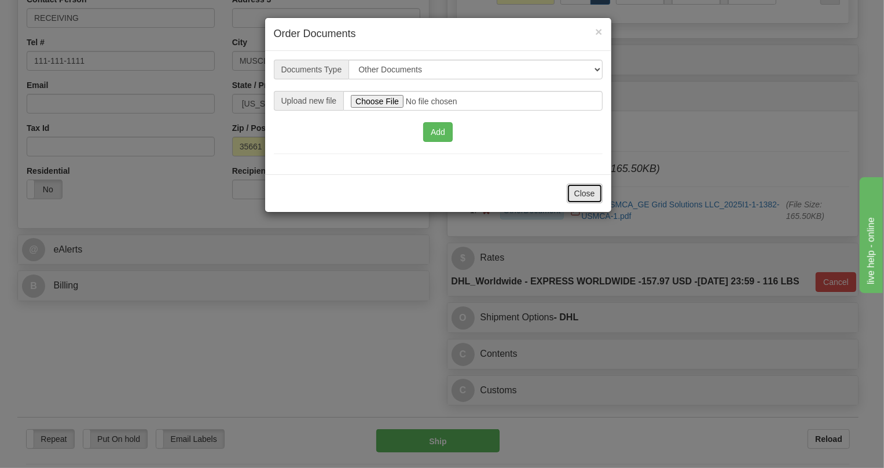
click at [587, 196] on button "Close" at bounding box center [585, 194] width 36 height 20
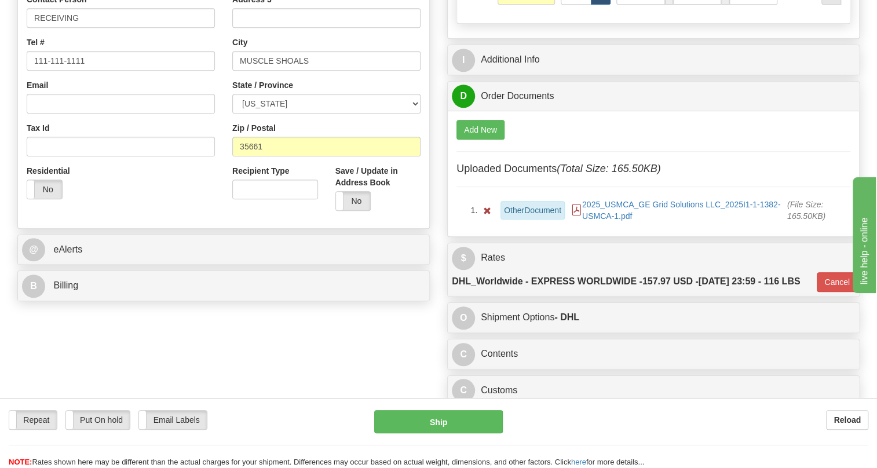
click at [577, 215] on icon at bounding box center [576, 210] width 12 height 12
click at [613, 156] on div "Add New Uploaded Documents (Total Size: 165.50KB) OtherDocument 2025_USMCA_GE G…" at bounding box center [653, 171] width 394 height 102
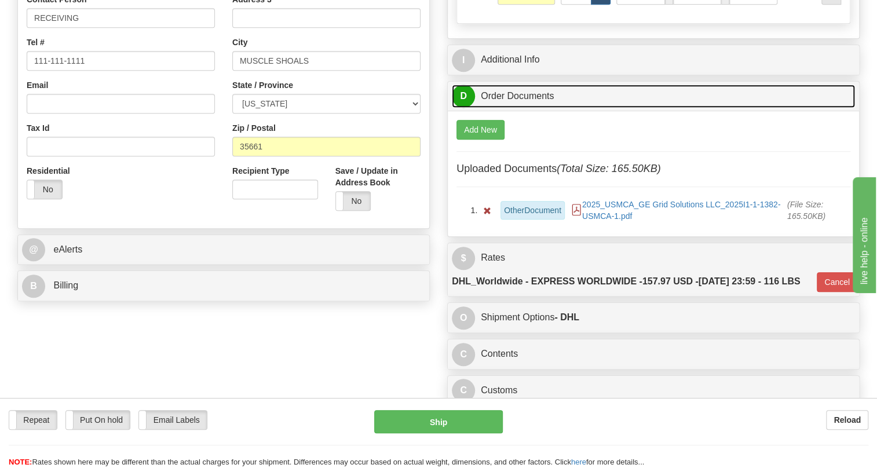
click at [508, 108] on link "D Order Documents" at bounding box center [653, 97] width 403 height 24
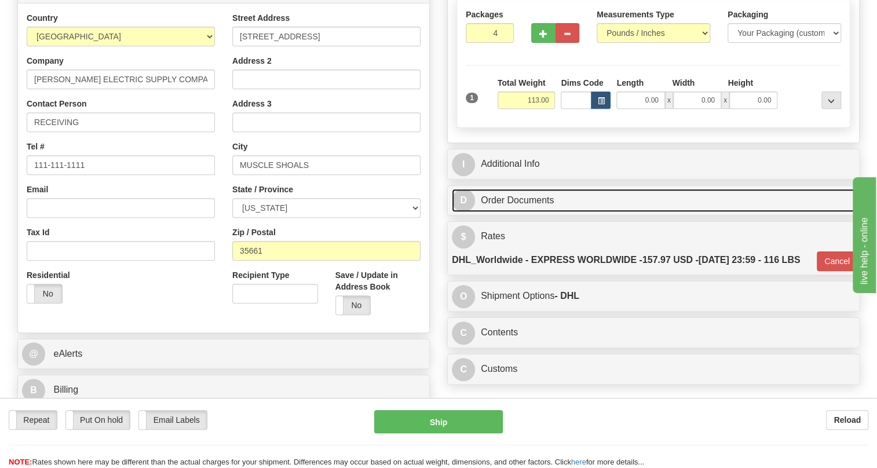
scroll to position [193, 0]
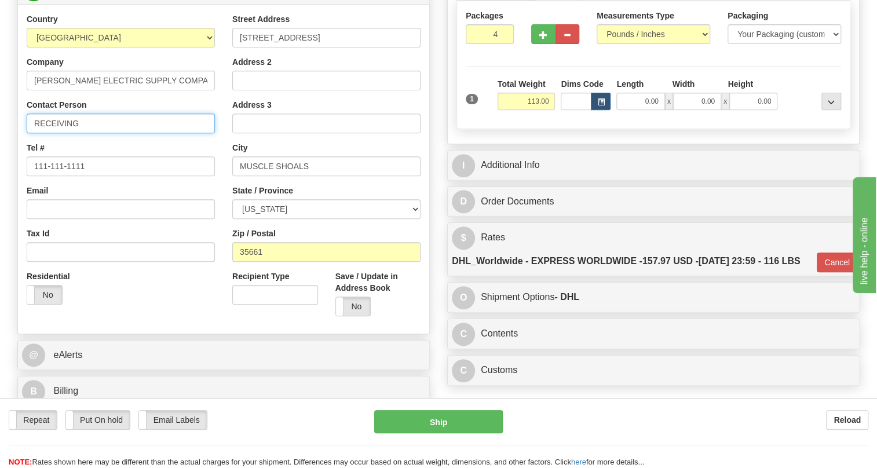
click at [130, 133] on input "RECEIVING" at bounding box center [121, 123] width 188 height 20
paste input "Attn: [PERSON_NAME]"
type input "RECEIVING / Attn: [PERSON_NAME]"
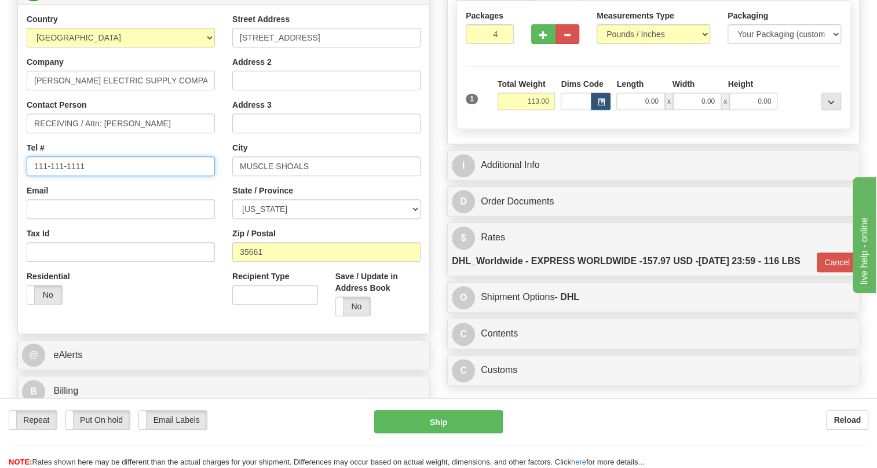
click at [72, 176] on input "111-111-1111" at bounding box center [121, 166] width 188 height 20
paste input "text"
paste input "[PHONE_NUMBER]"
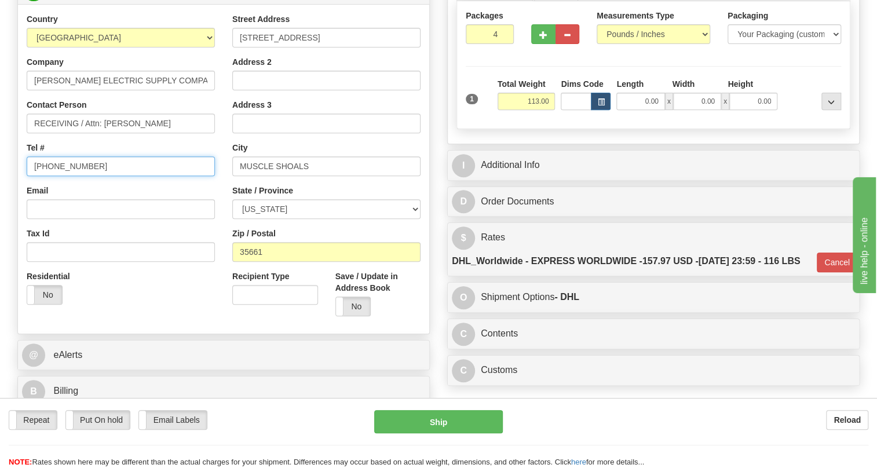
type input "[PHONE_NUMBER]"
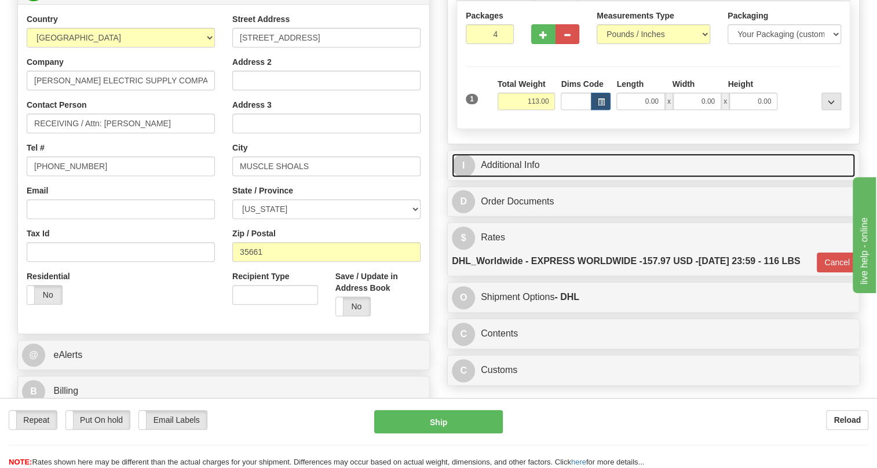
click at [521, 177] on link "I Additional Info" at bounding box center [653, 165] width 403 height 24
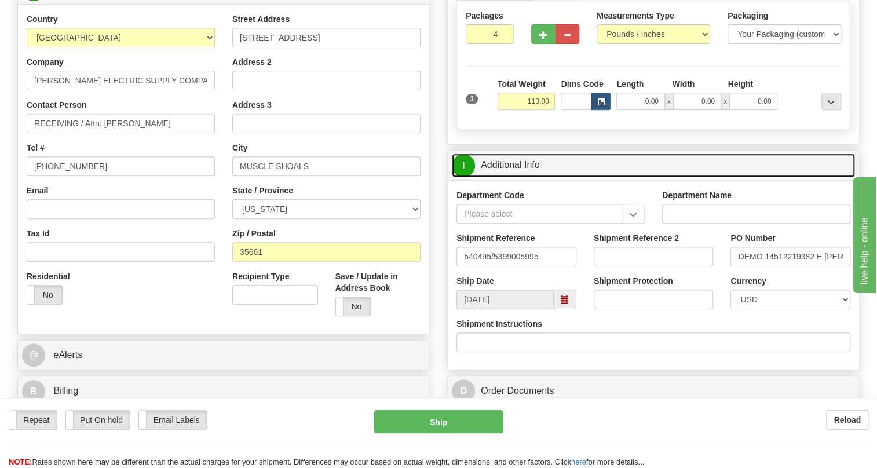
click at [521, 177] on link "I Additional Info" at bounding box center [653, 165] width 403 height 24
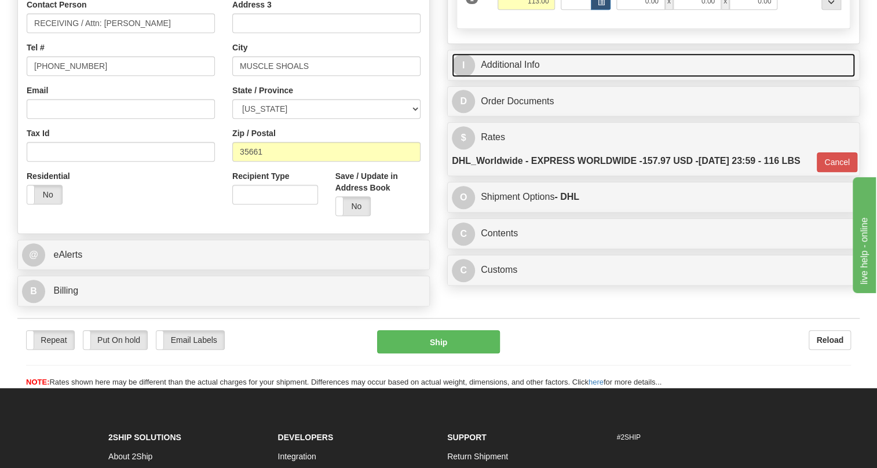
scroll to position [351, 0]
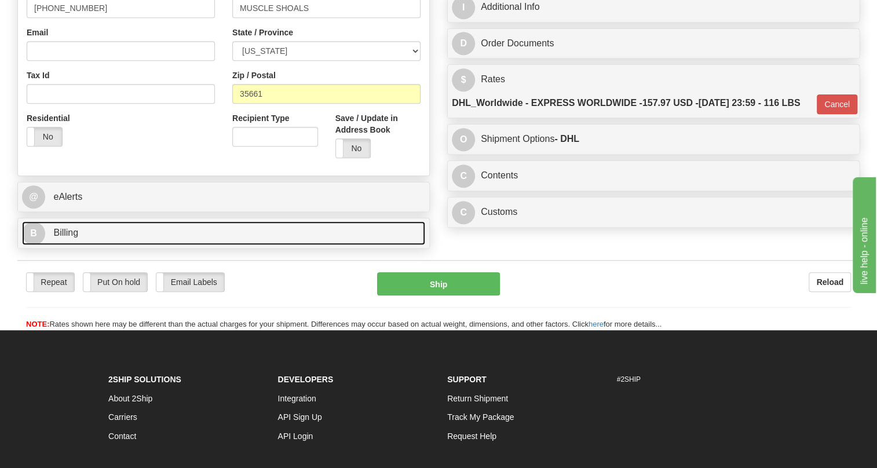
click at [75, 237] on span "Billing" at bounding box center [65, 233] width 25 height 10
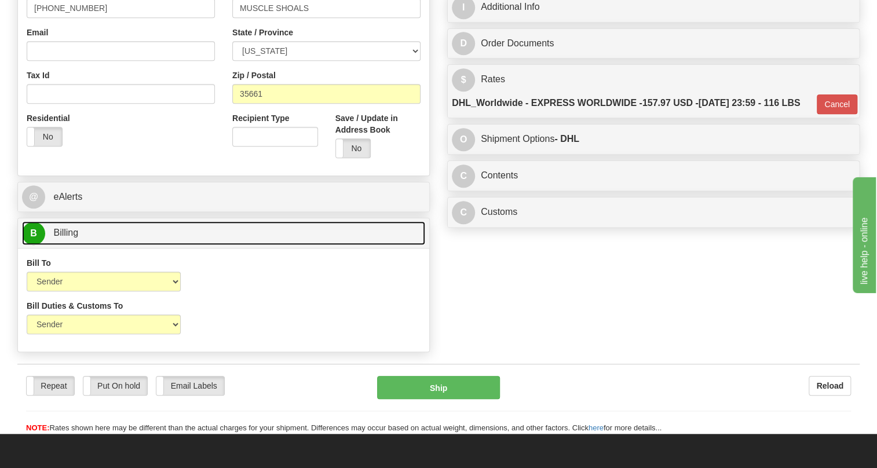
click at [75, 237] on span "Billing" at bounding box center [65, 233] width 25 height 10
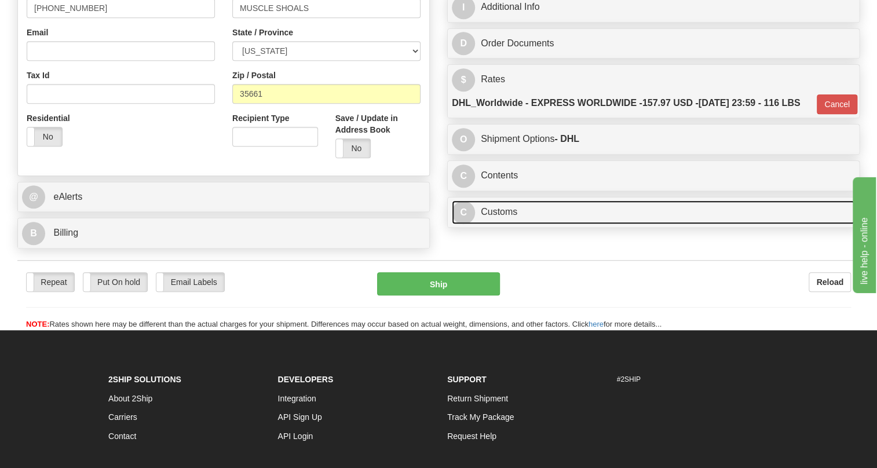
click at [498, 224] on link "C Customs" at bounding box center [653, 212] width 403 height 24
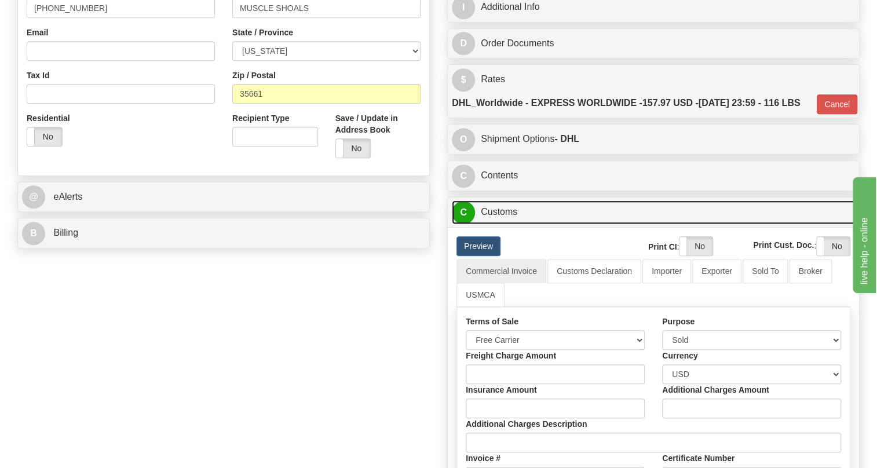
click at [498, 224] on link "C Customs" at bounding box center [653, 212] width 403 height 24
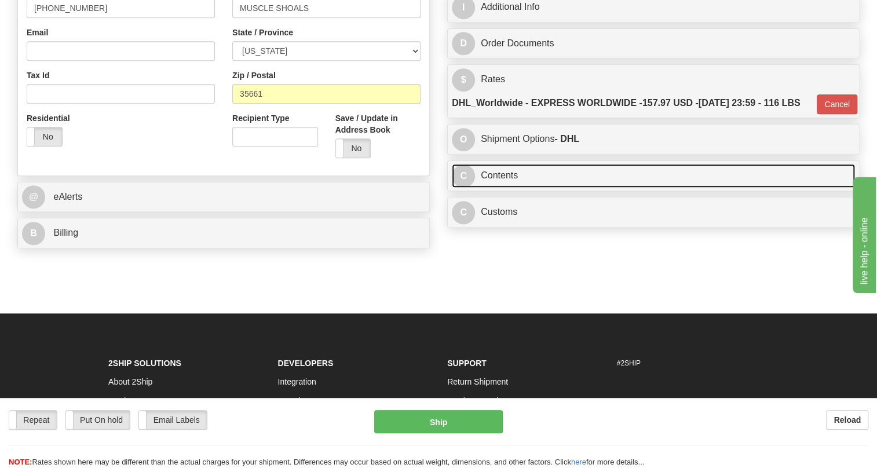
click at [503, 188] on link "C Contents" at bounding box center [653, 176] width 403 height 24
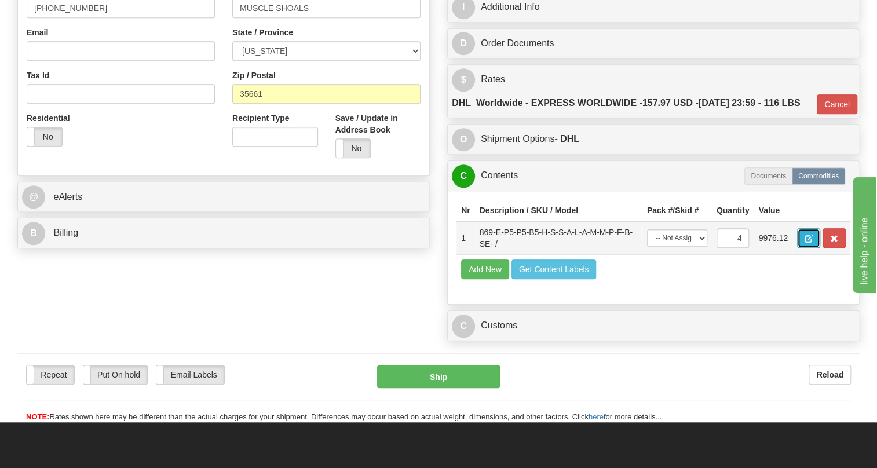
click at [802, 248] on button "button" at bounding box center [808, 238] width 23 height 20
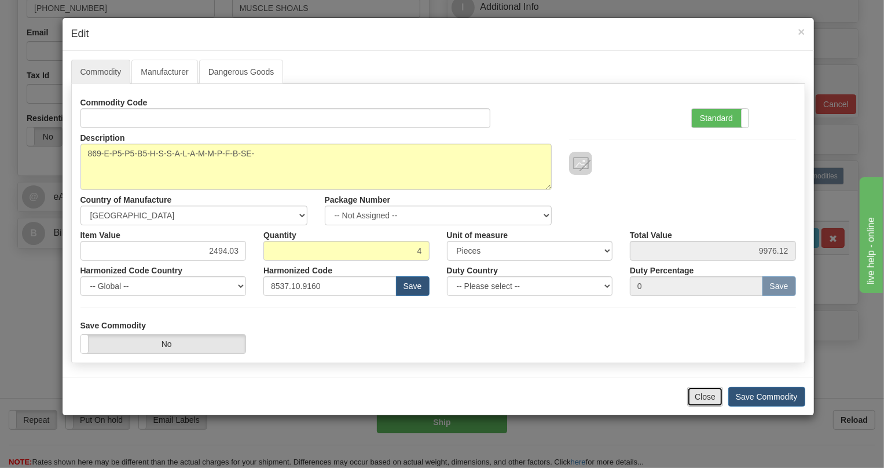
click at [701, 394] on button "Close" at bounding box center [705, 397] width 36 height 20
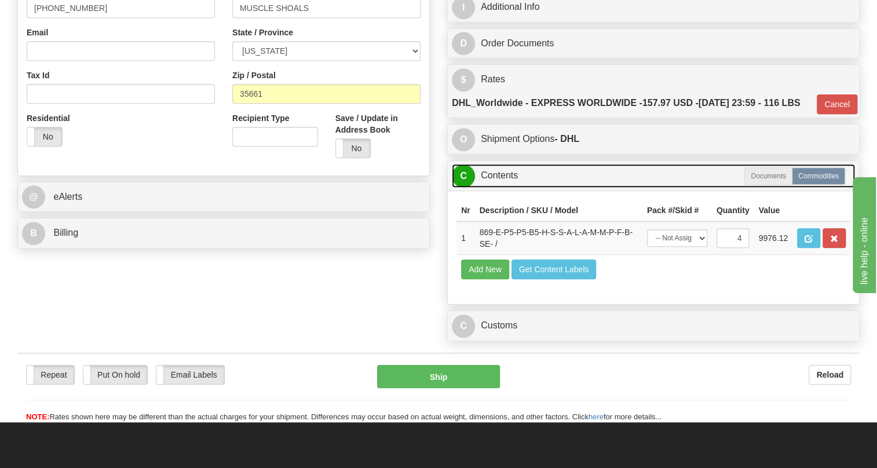
click at [509, 188] on link "C Contents" at bounding box center [653, 176] width 403 height 24
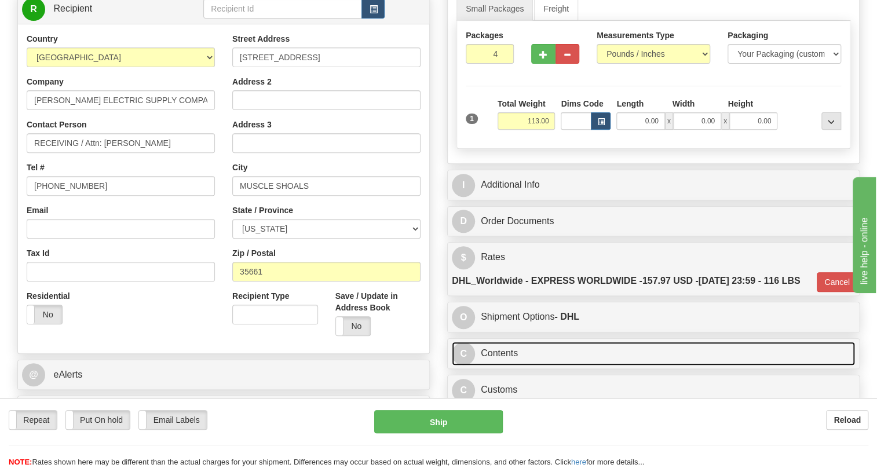
scroll to position [140, 0]
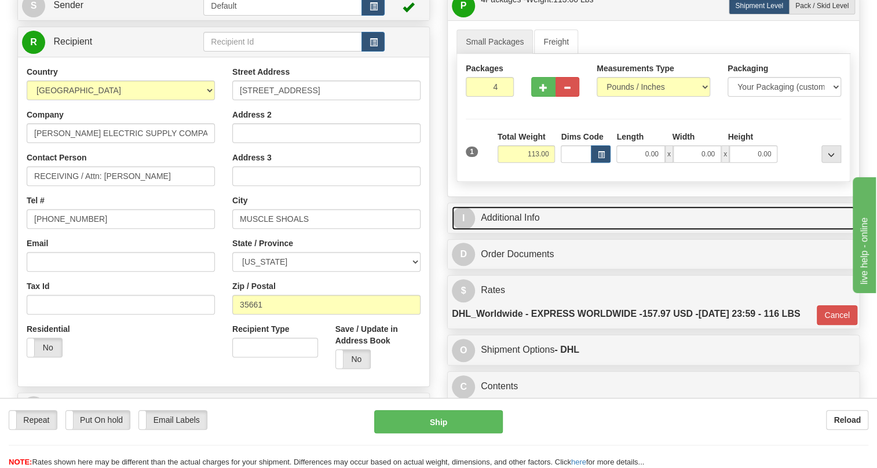
click at [518, 230] on link "I Additional Info" at bounding box center [653, 218] width 403 height 24
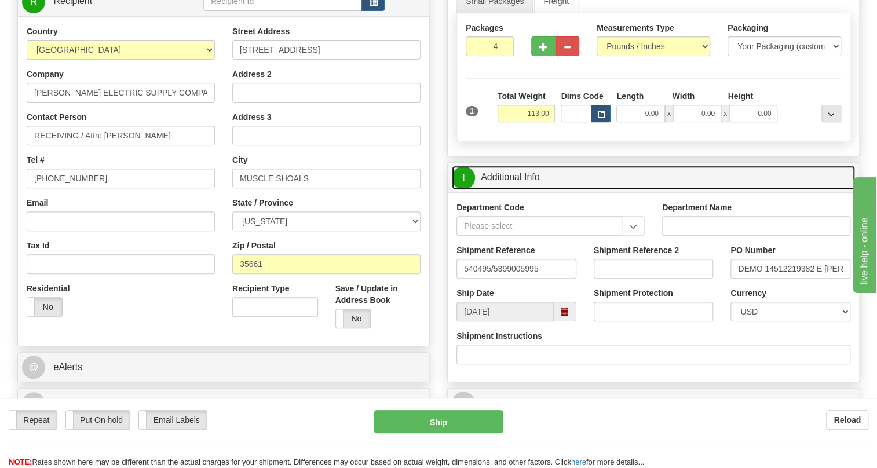
scroll to position [246, 0]
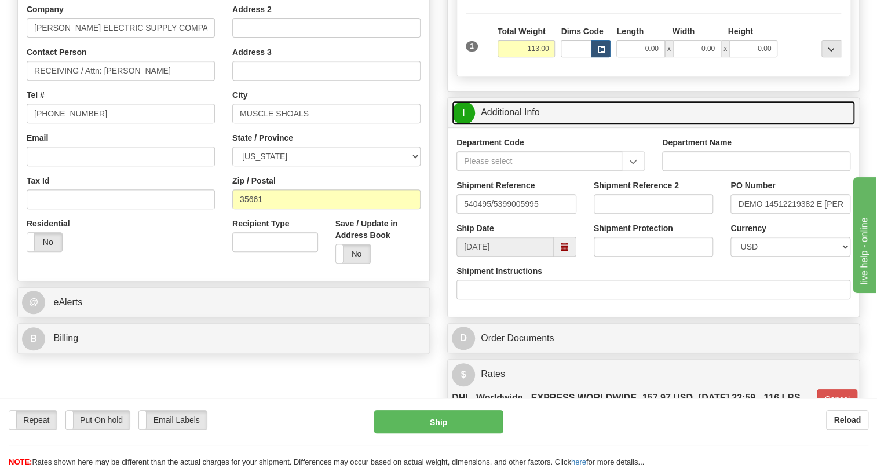
click at [512, 124] on link "I Additional Info" at bounding box center [653, 113] width 403 height 24
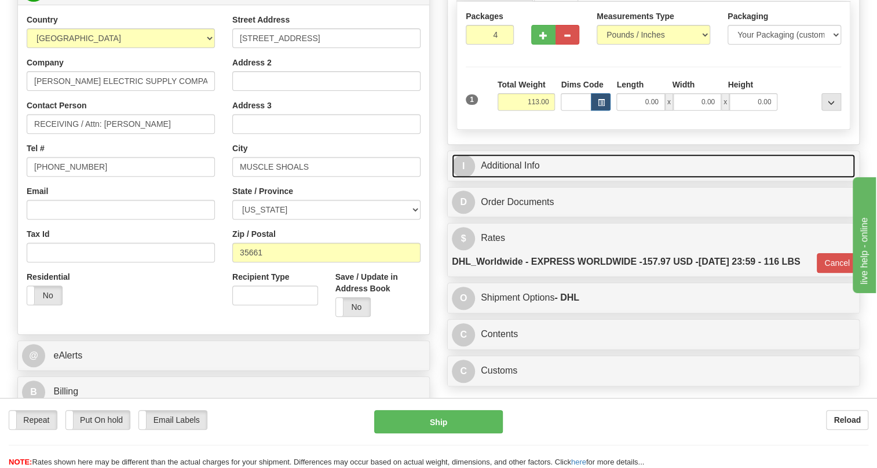
scroll to position [193, 0]
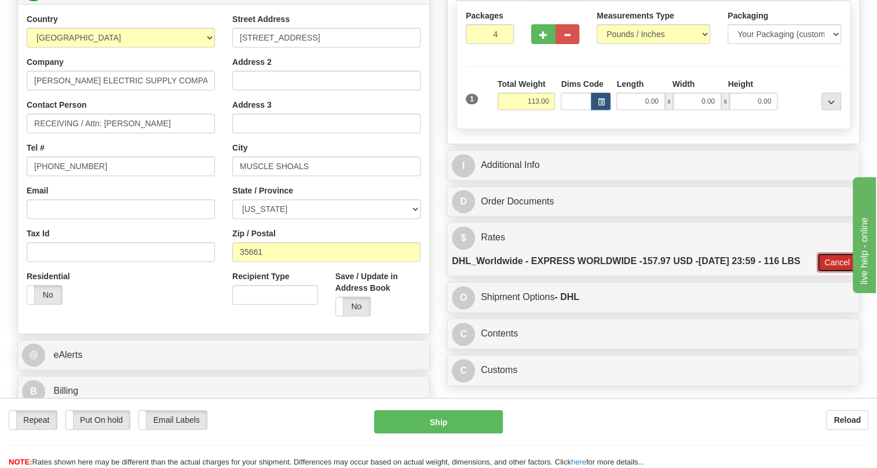
click at [829, 272] on button "Cancel" at bounding box center [836, 262] width 41 height 20
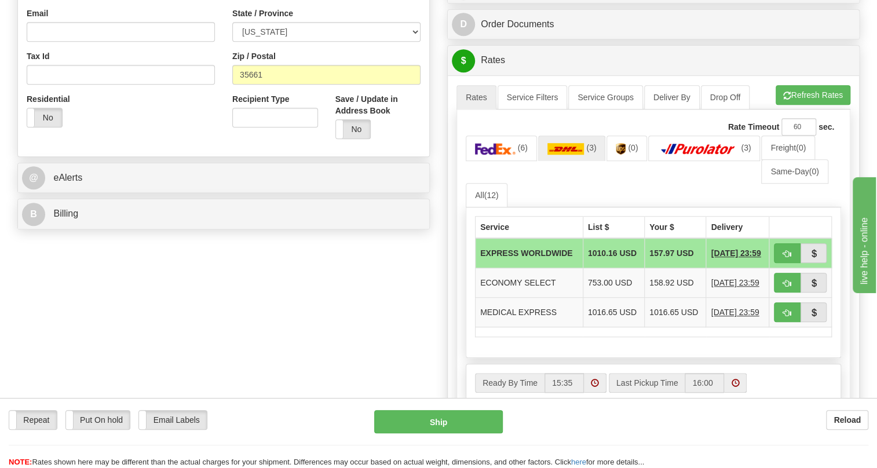
scroll to position [351, 0]
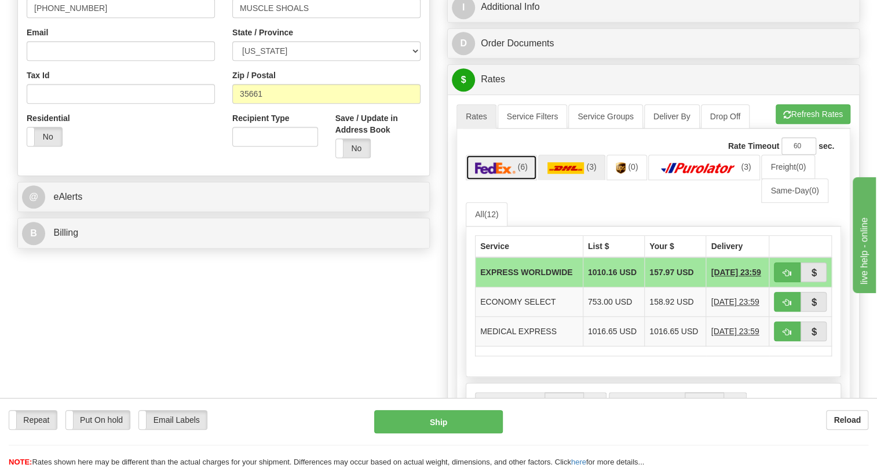
click at [499, 174] on img at bounding box center [495, 168] width 41 height 12
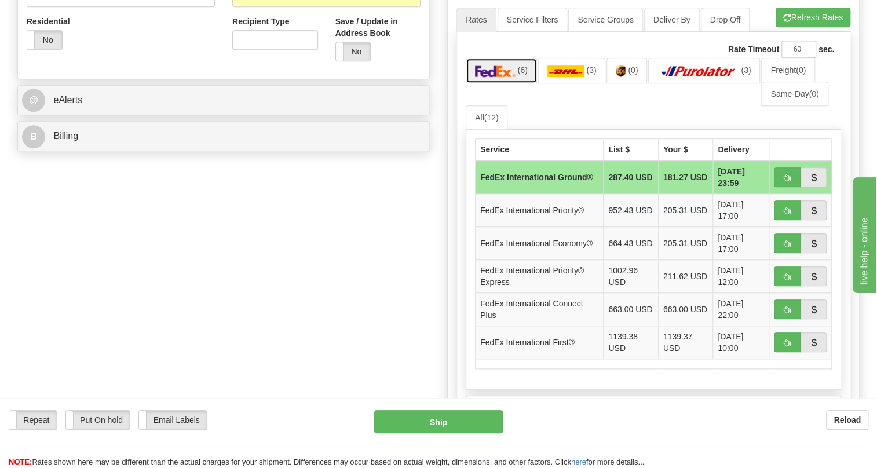
scroll to position [456, 0]
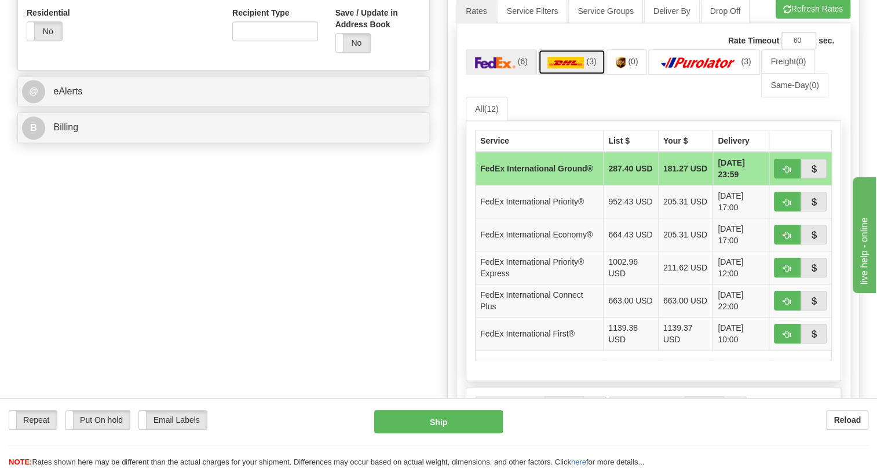
click at [581, 68] on img at bounding box center [565, 63] width 37 height 12
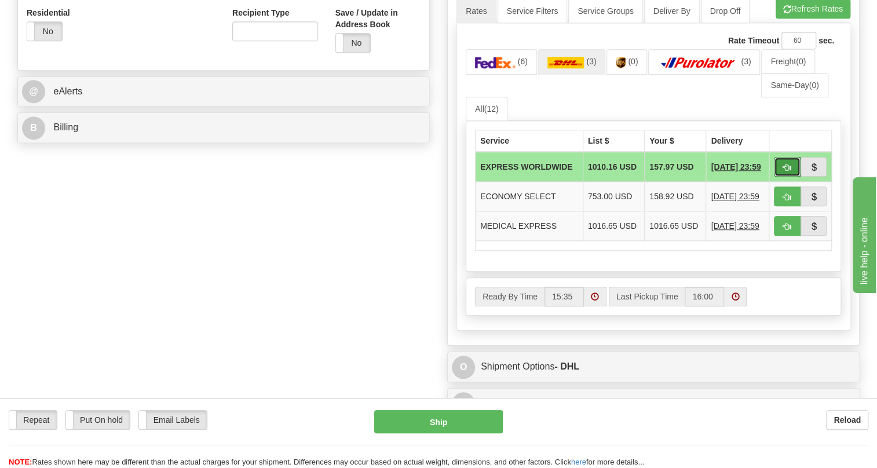
click at [786, 171] on span "button" at bounding box center [787, 168] width 8 height 8
type input "P"
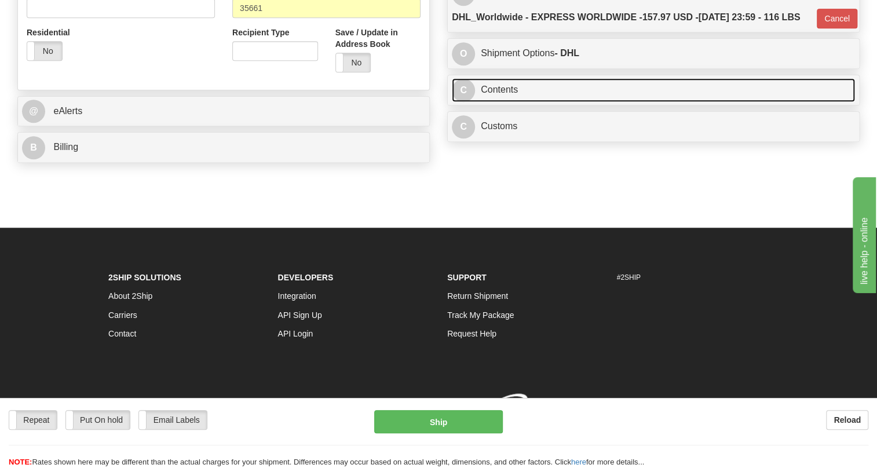
click at [497, 102] on link "C Contents" at bounding box center [653, 90] width 403 height 24
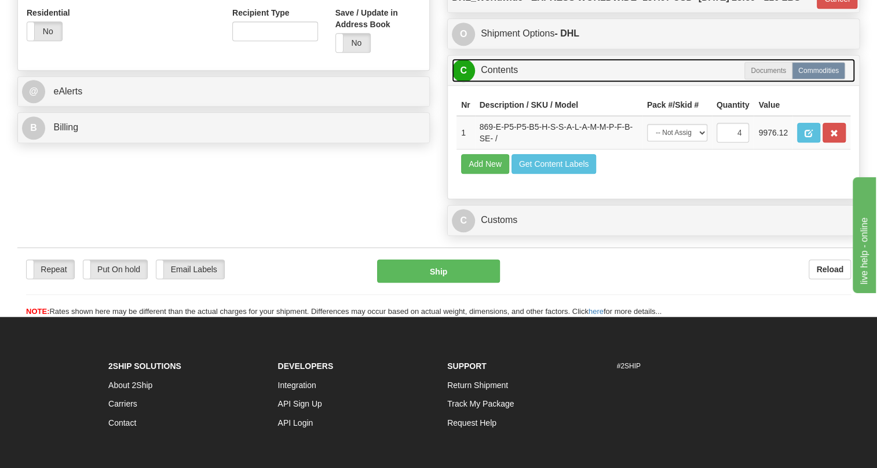
click at [499, 82] on link "C Contents" at bounding box center [653, 70] width 403 height 24
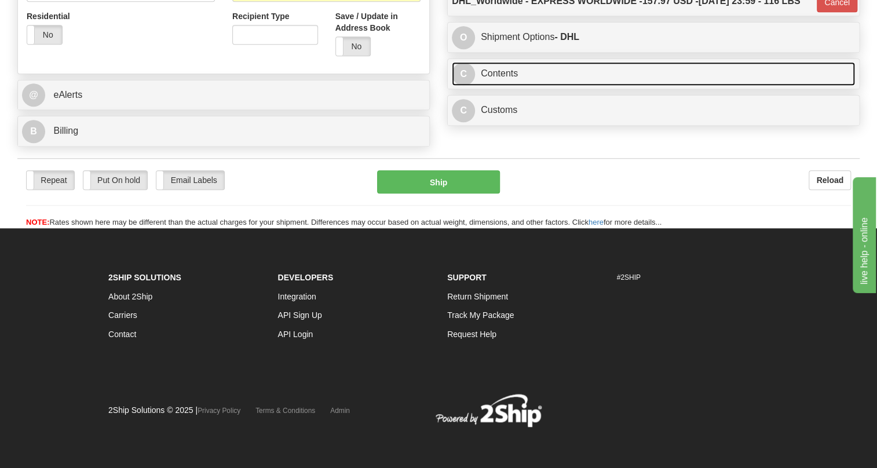
scroll to position [404, 0]
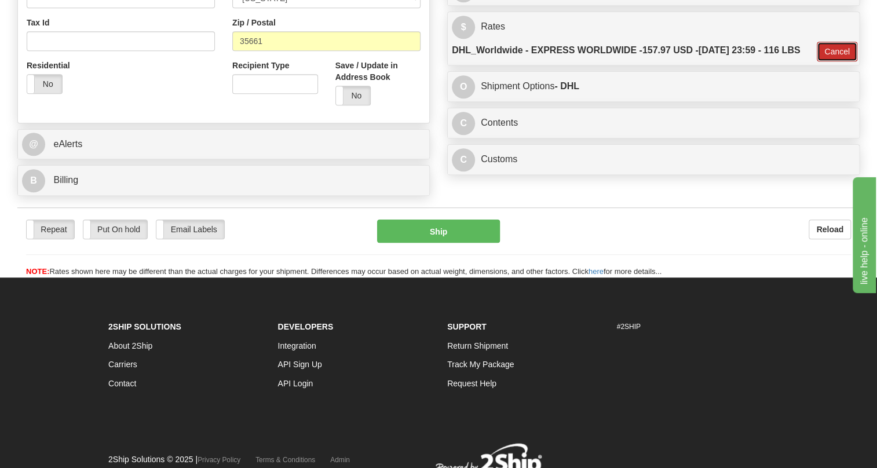
click at [833, 61] on button "Cancel" at bounding box center [836, 52] width 41 height 20
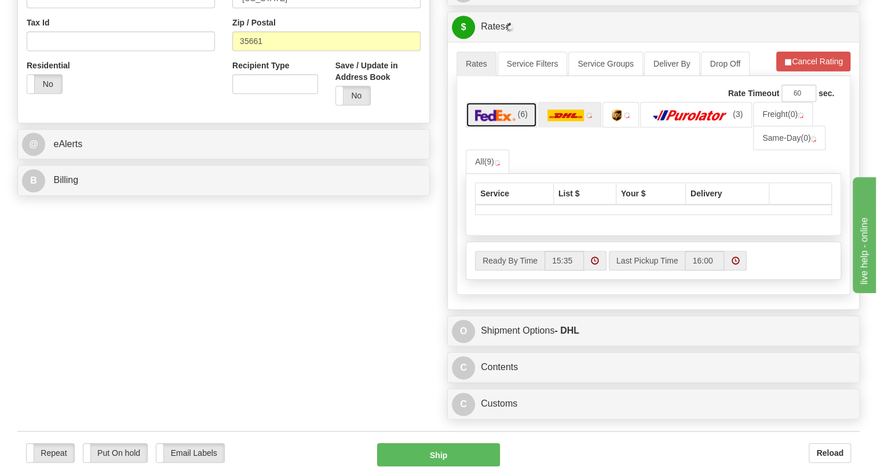
click at [511, 121] on img at bounding box center [495, 115] width 41 height 12
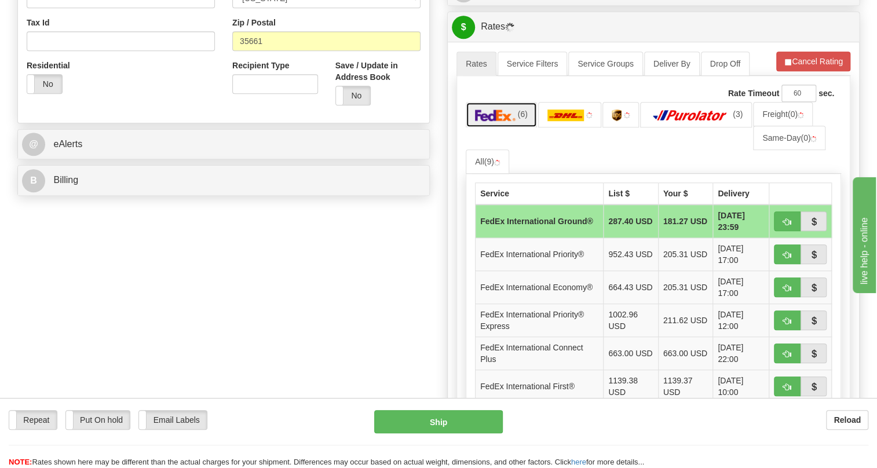
scroll to position [456, 0]
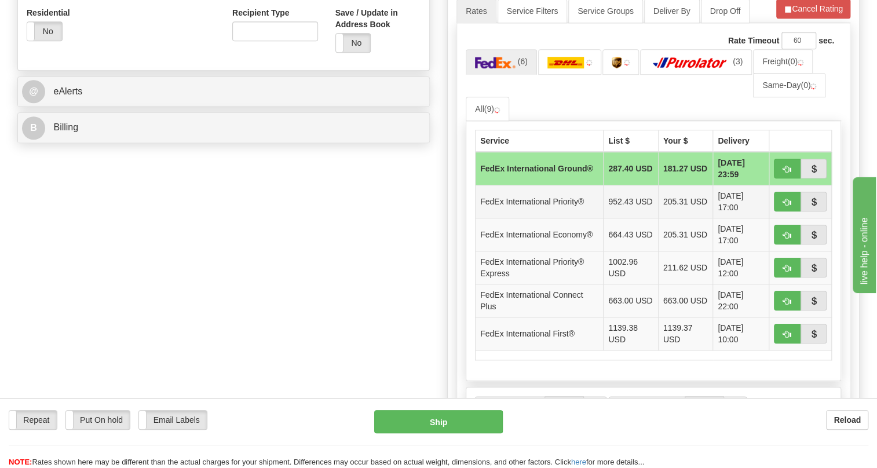
click at [585, 218] on td "FedEx International Priority®" at bounding box center [539, 201] width 128 height 33
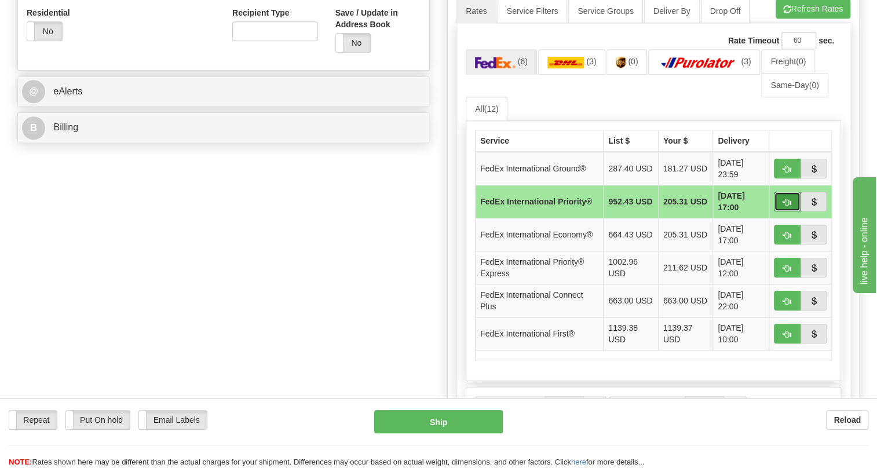
click at [781, 211] on button "button" at bounding box center [787, 202] width 27 height 20
type input "01"
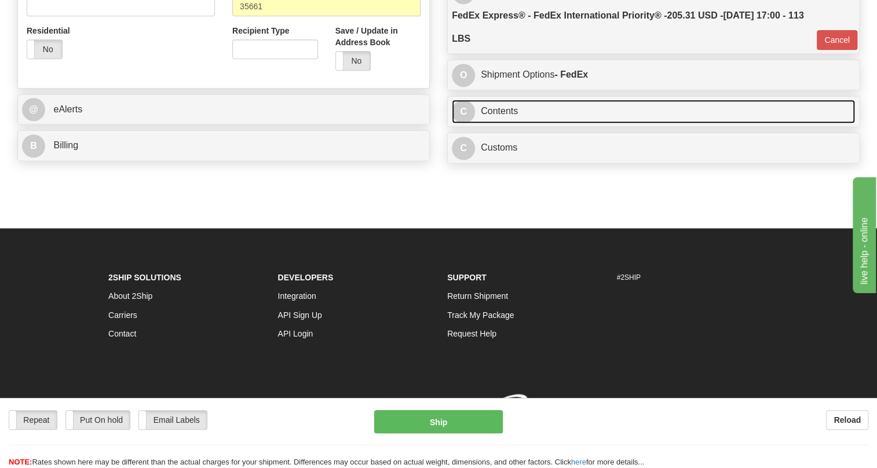
click at [507, 121] on link "C Contents" at bounding box center [653, 112] width 403 height 24
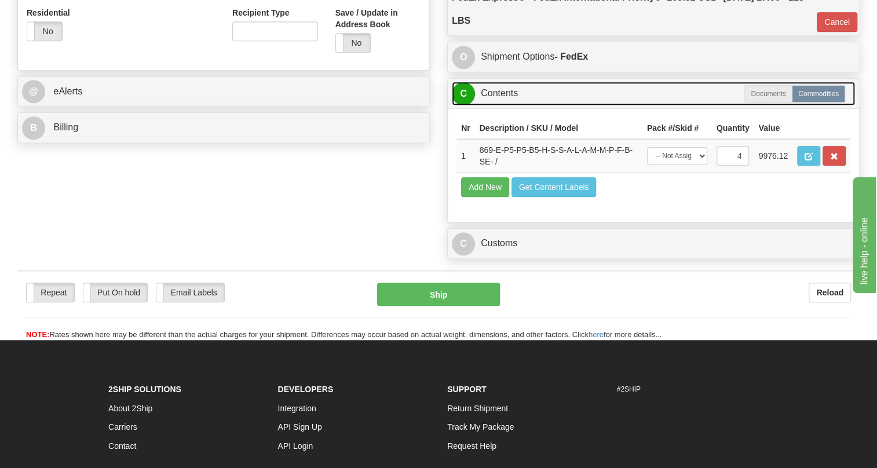
click at [507, 105] on link "C Contents" at bounding box center [653, 94] width 403 height 24
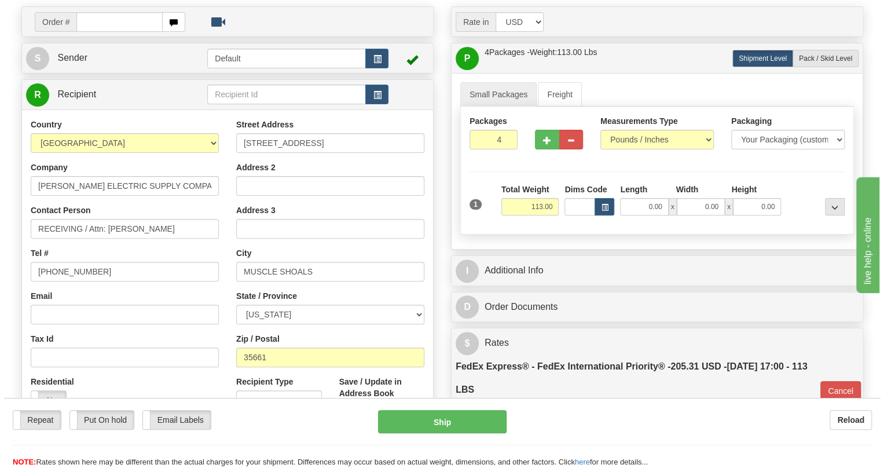
scroll to position [140, 0]
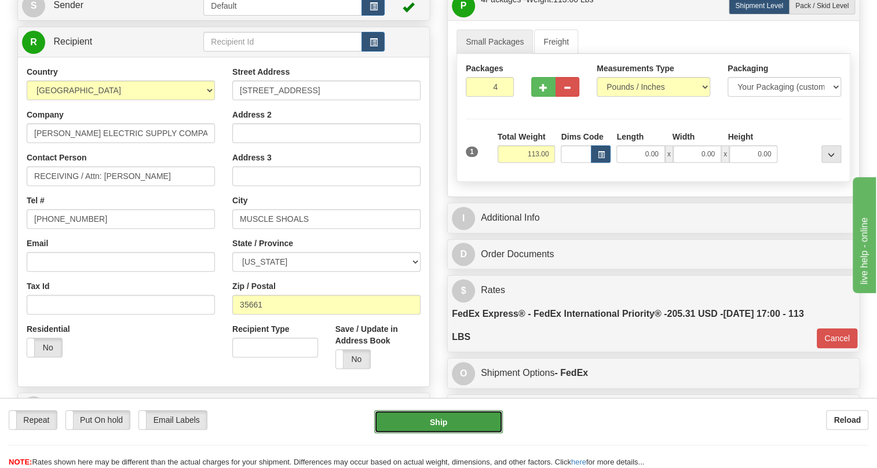
click at [441, 423] on button "Ship" at bounding box center [438, 421] width 129 height 23
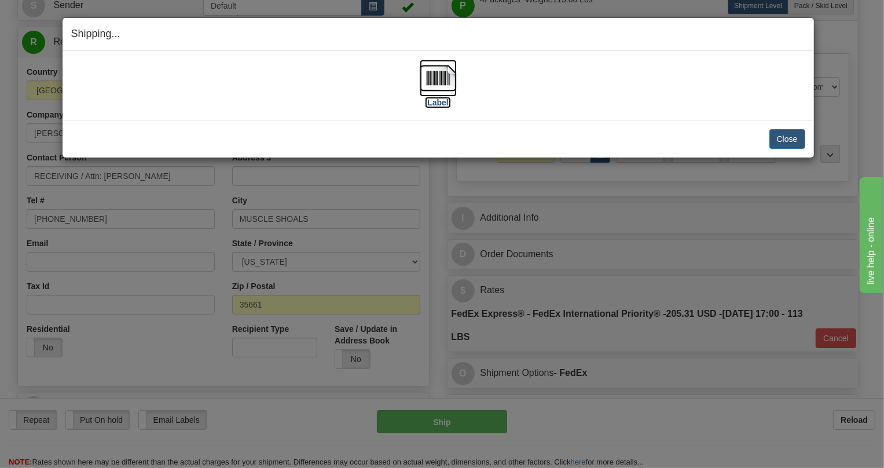
click at [434, 71] on img at bounding box center [438, 78] width 37 height 37
drag, startPoint x: 424, startPoint y: 24, endPoint x: 463, endPoint y: 34, distance: 40.4
click at [463, 34] on div "Shipping... Your SHIPMENT will EXPIRE in" at bounding box center [439, 34] width 752 height 33
click at [783, 140] on button "Close" at bounding box center [788, 139] width 36 height 20
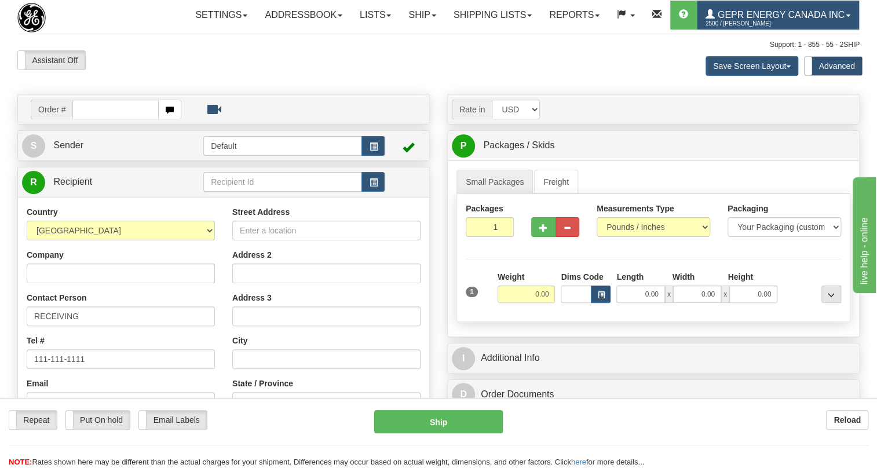
click at [845, 17] on span at bounding box center [847, 15] width 5 height 2
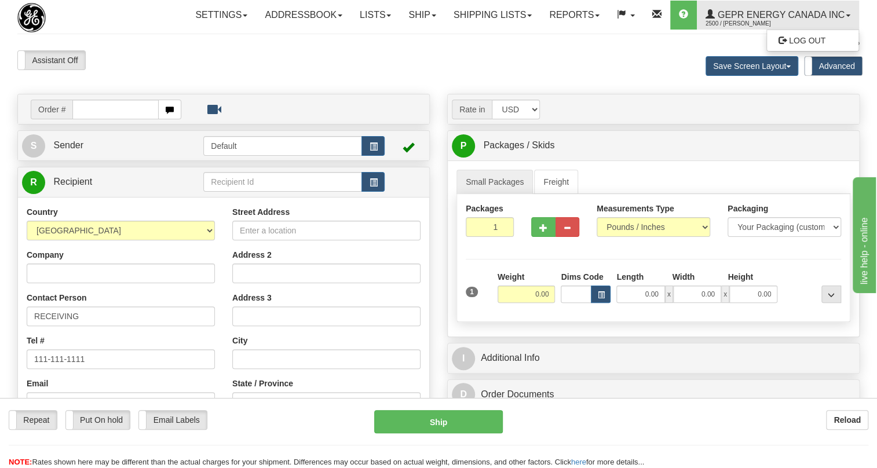
click at [471, 50] on div "Support: 1 - 855 - 55 - 2SHIP" at bounding box center [438, 45] width 842 height 10
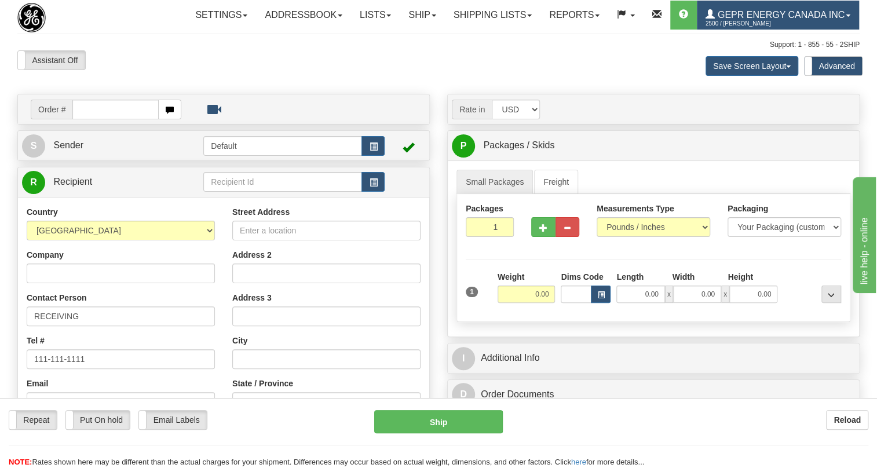
click at [715, 20] on span "GEPR Energy Canada Inc" at bounding box center [780, 15] width 130 height 10
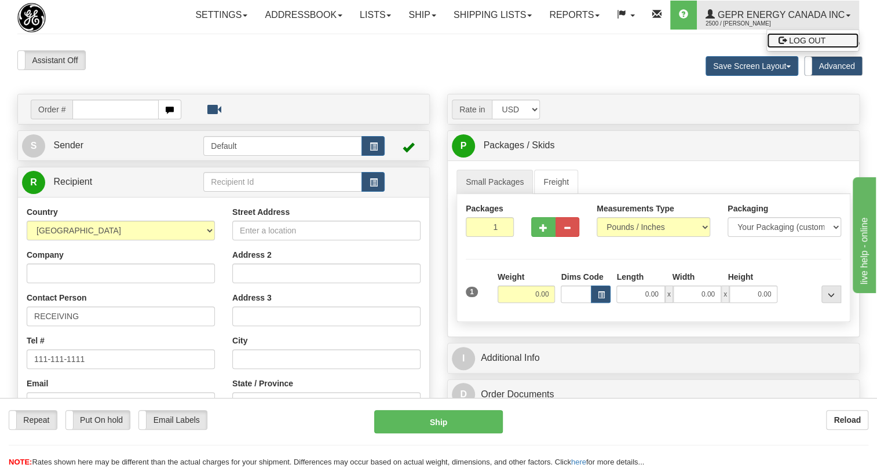
click at [789, 45] on span "LOG OUT" at bounding box center [807, 40] width 36 height 9
